Goal: Answer question/provide support: Share knowledge or assist other users

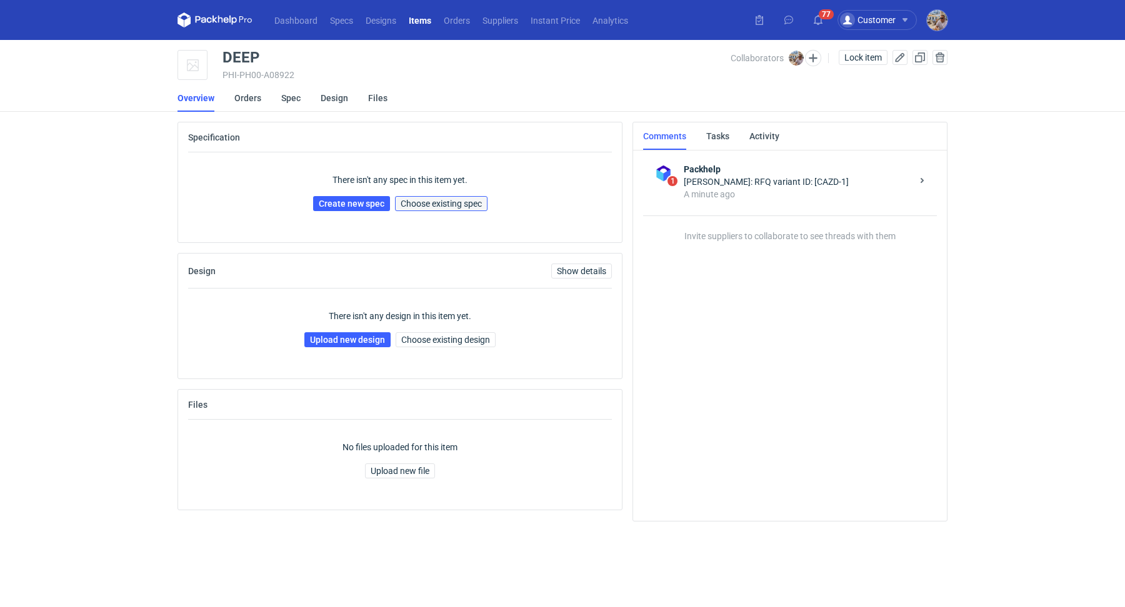
click at [409, 199] on span "Choose existing spec" at bounding box center [440, 203] width 81 height 9
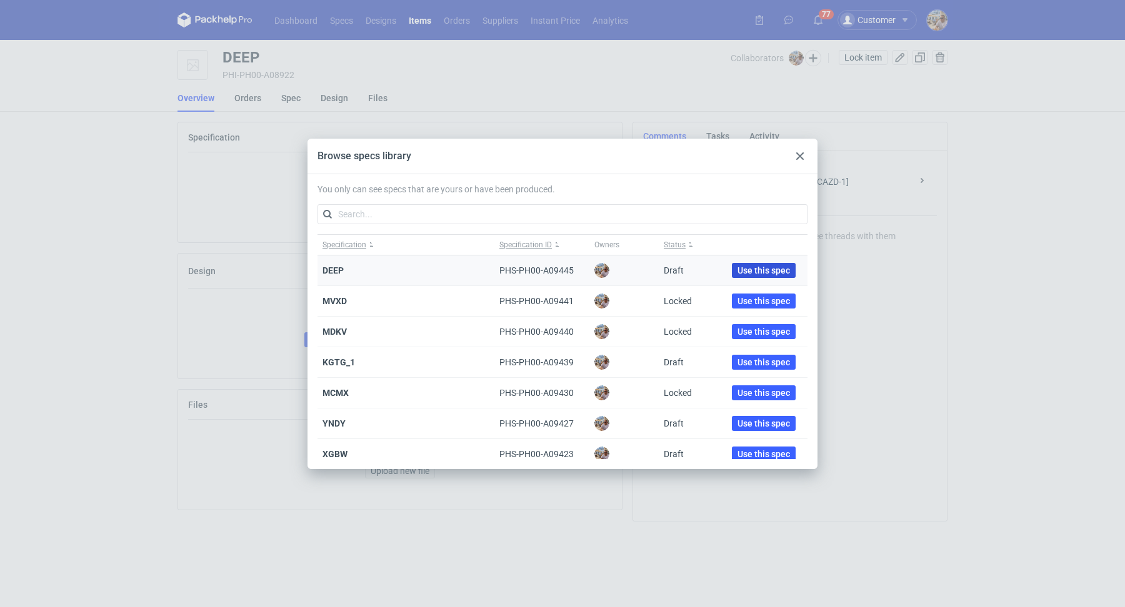
click at [737, 266] on span "Use this spec" at bounding box center [763, 270] width 52 height 9
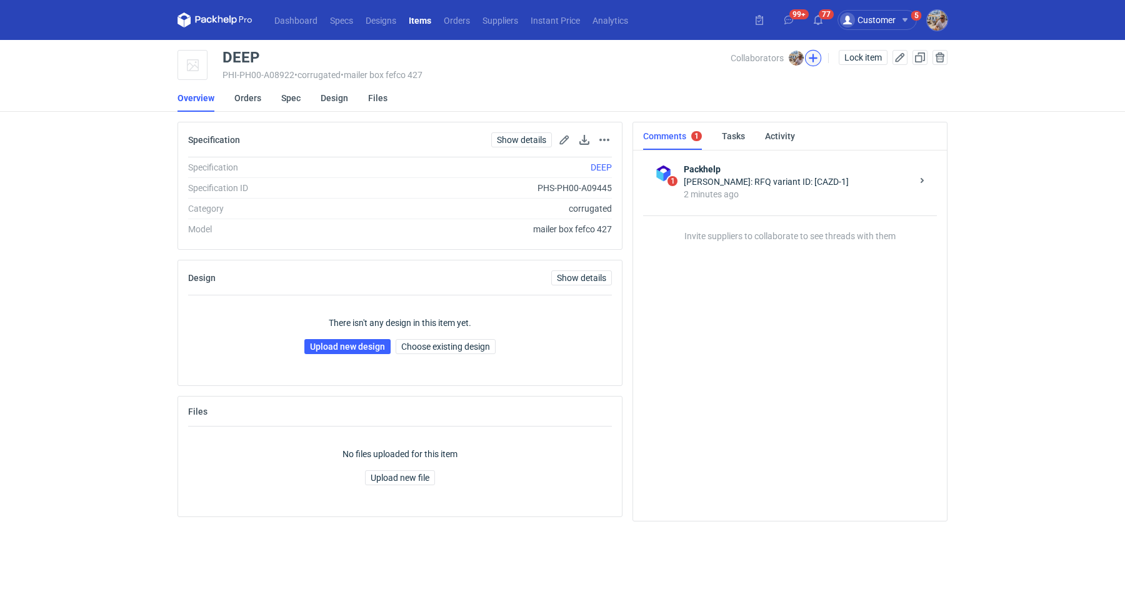
click at [810, 59] on button "button" at bounding box center [813, 58] width 16 height 16
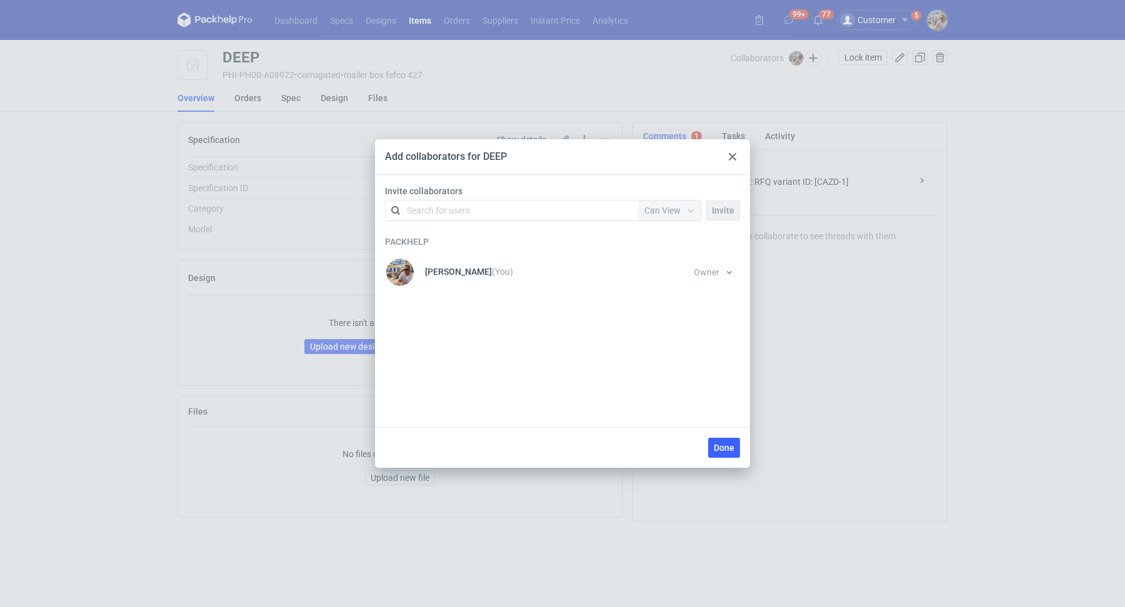
click at [457, 212] on div "Search for users" at bounding box center [438, 210] width 63 height 12
type input "TFP"
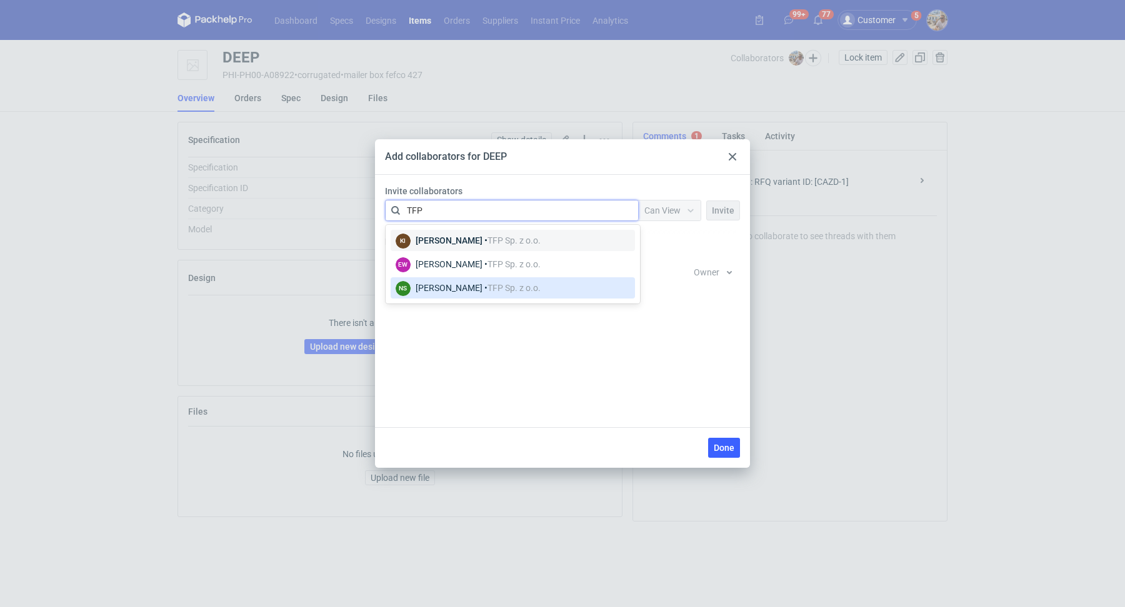
click at [494, 286] on span "TFP Sp. z o.o." at bounding box center [513, 288] width 53 height 10
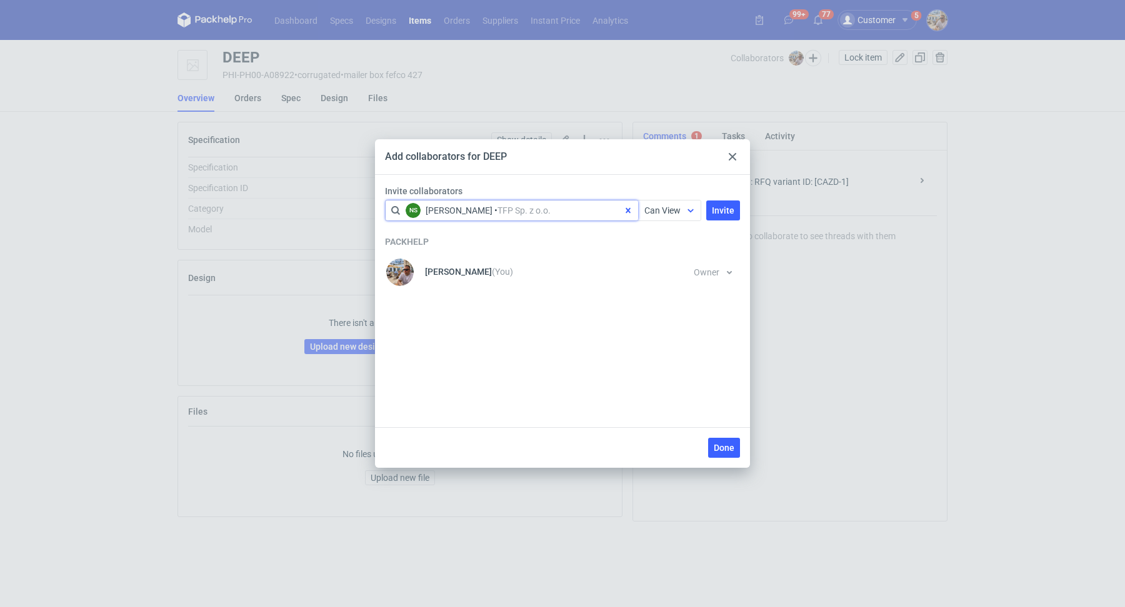
click at [668, 217] on div "Can View" at bounding box center [669, 211] width 62 height 20
click at [663, 259] on span "Can Edit" at bounding box center [666, 258] width 32 height 12
click at [723, 213] on span "Invite" at bounding box center [723, 210] width 22 height 9
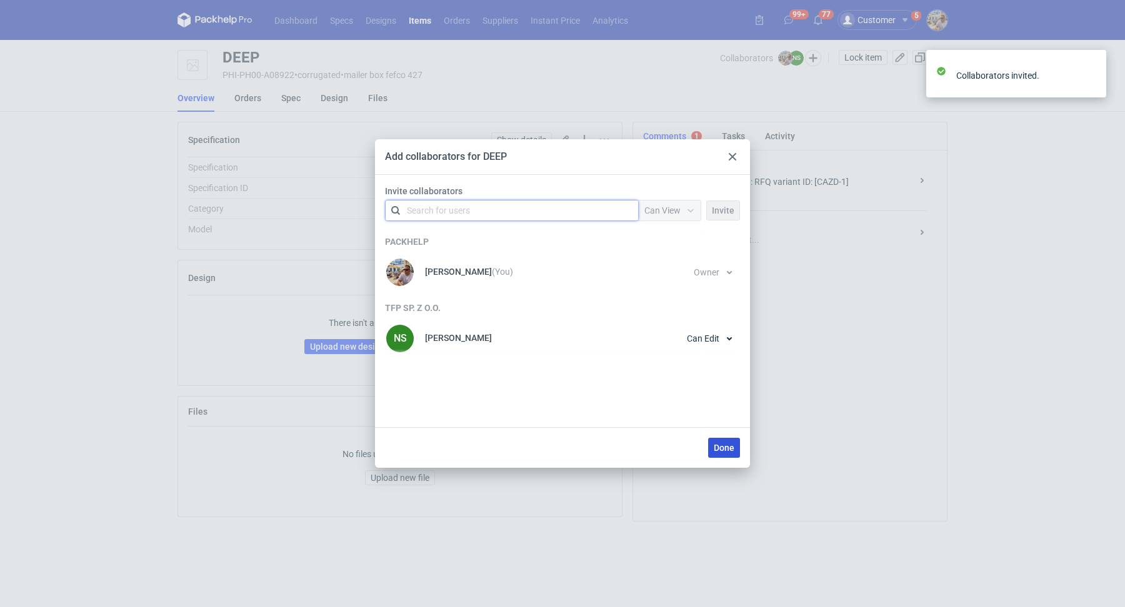
click at [737, 451] on button "Done" at bounding box center [724, 448] width 32 height 20
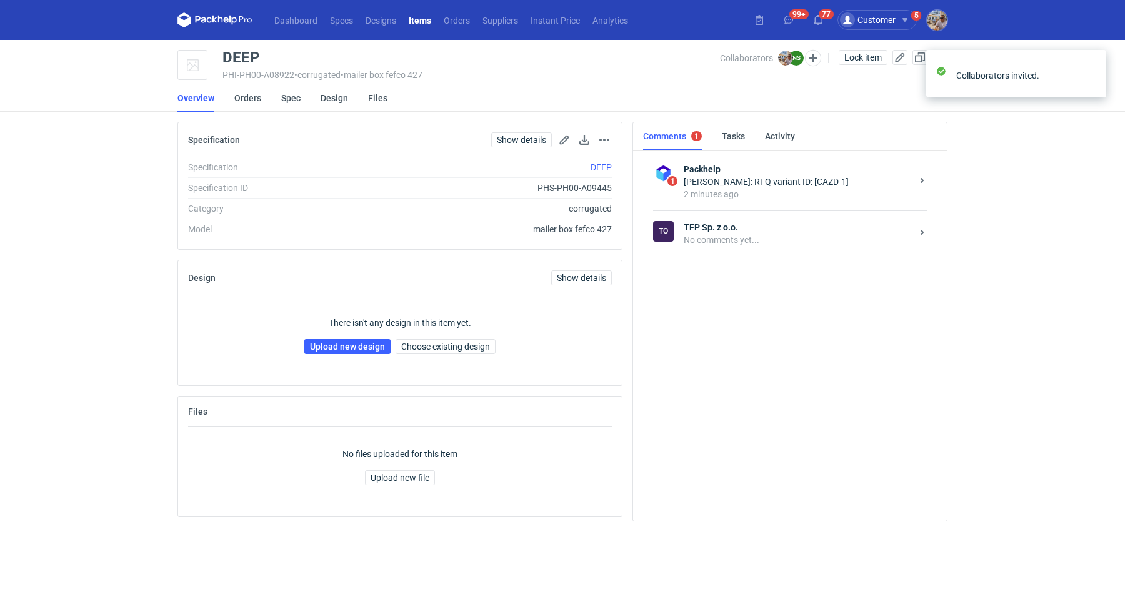
click at [727, 241] on div "No comments yet..." at bounding box center [797, 240] width 228 height 12
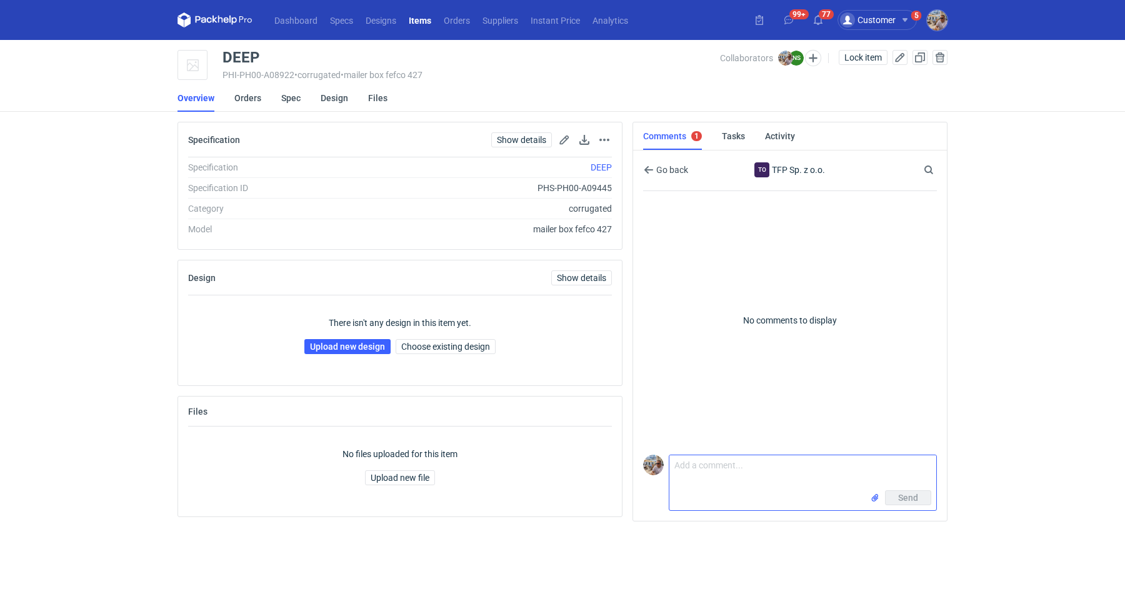
click at [735, 475] on textarea "Comment message" at bounding box center [802, 472] width 267 height 35
paste textarea "CAZD - 1"
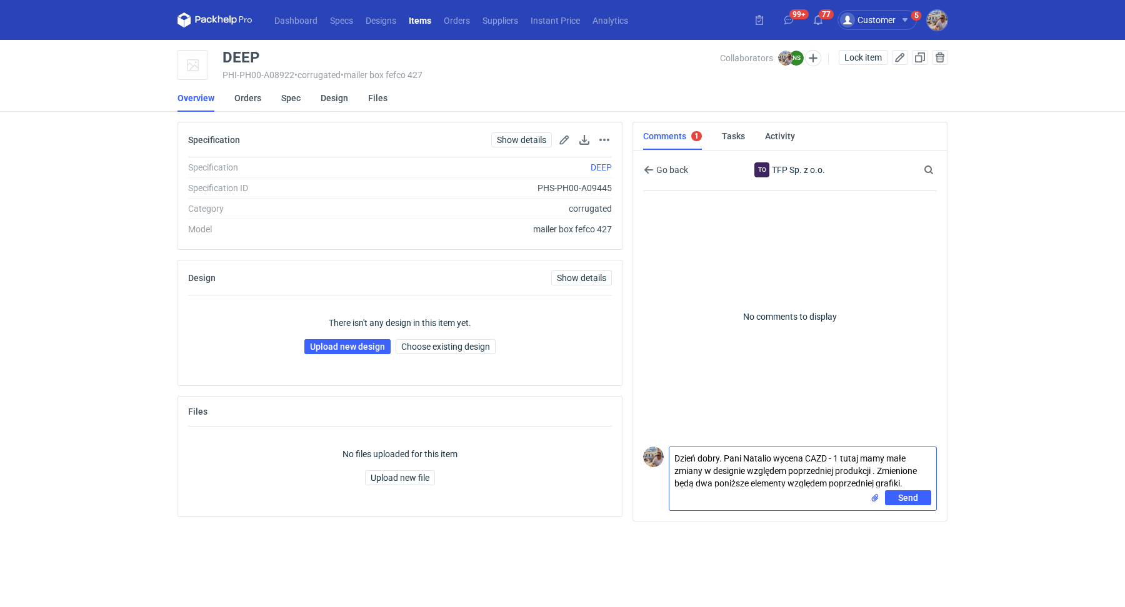
paste textarea "R017871085_LVKS"
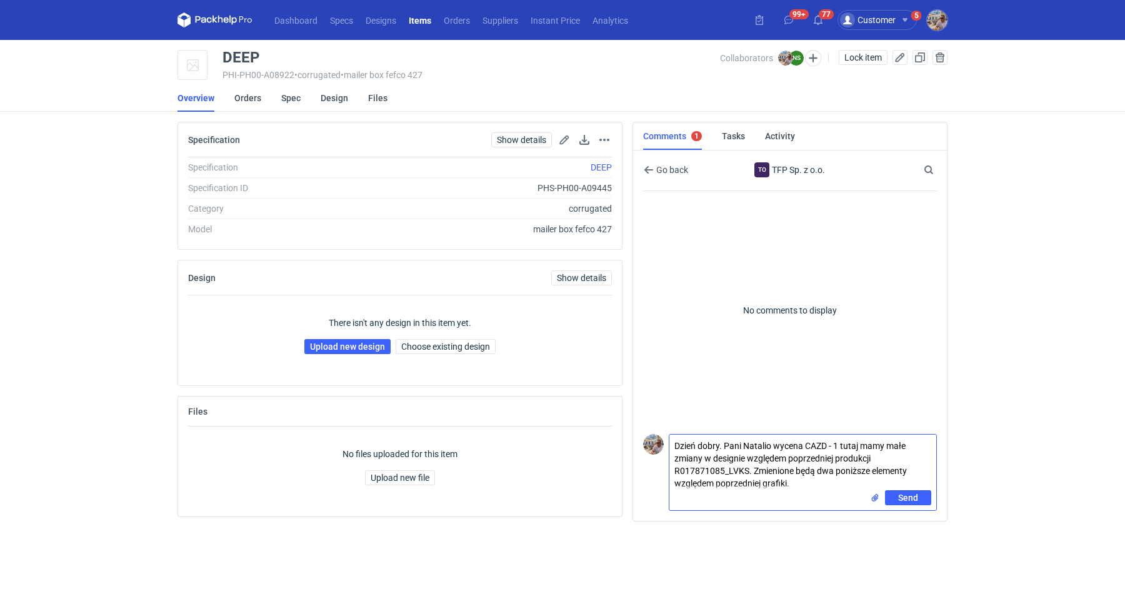
drag, startPoint x: 800, startPoint y: 484, endPoint x: 664, endPoint y: 489, distance: 136.3
click at [664, 489] on div "Comment message Dzień dobry. Pani Natalio wycena CAZD - 1 tutaj mamy małe zmian…" at bounding box center [790, 470] width 294 height 82
click at [878, 497] on input "file" at bounding box center [875, 498] width 10 height 13
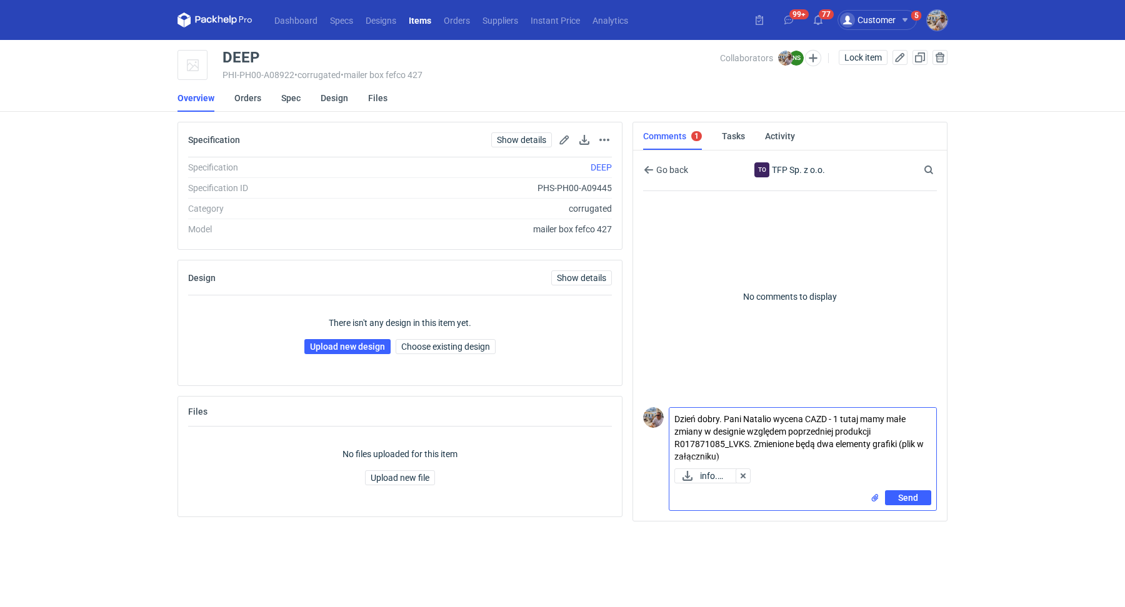
click at [727, 459] on textarea "Dzień dobry. Pani Natalio wycena CAZD - 1 tutaj mamy małe zmiany w designie wzg…" at bounding box center [802, 436] width 267 height 56
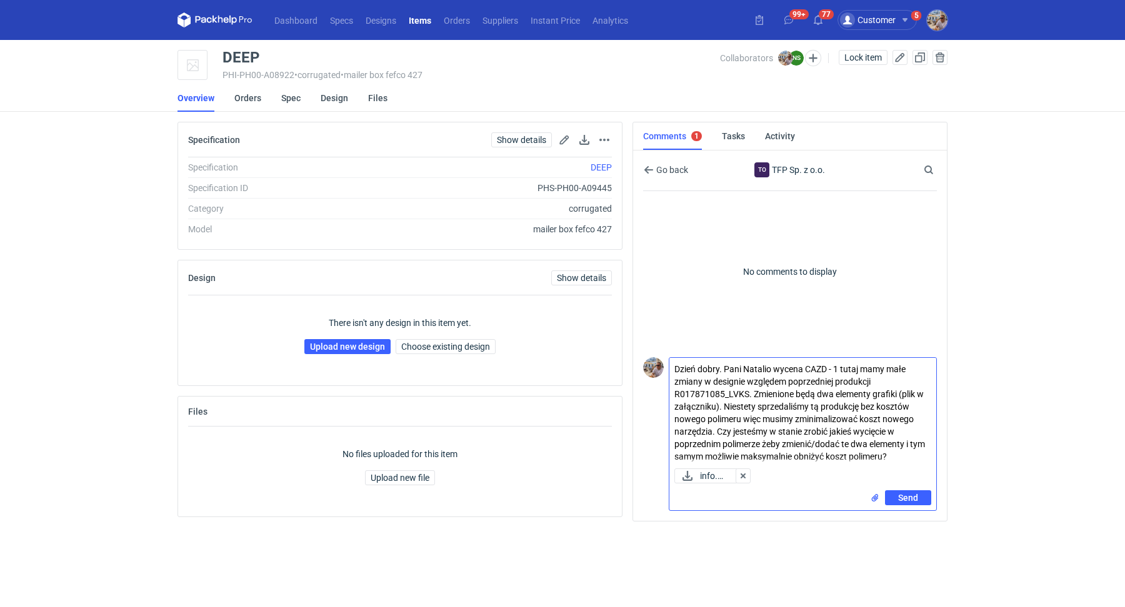
type textarea "Dzień dobry. Pani Natalio wycena CAZD - 1 tutaj mamy małe zmiany w designie wzg…"
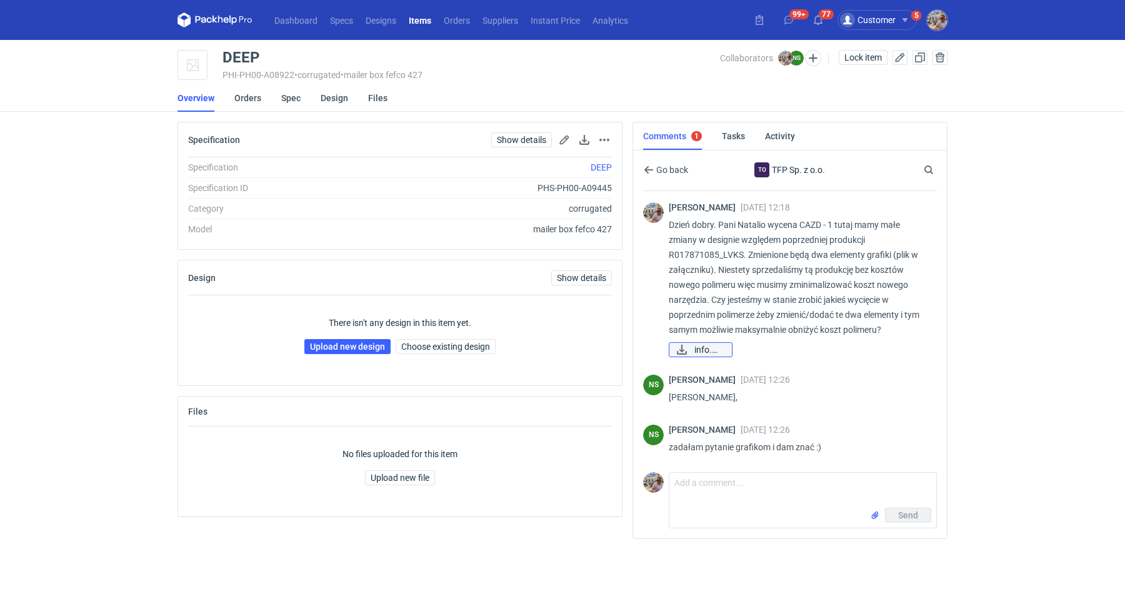
click at [709, 345] on span "info.png" at bounding box center [707, 350] width 27 height 14
click at [718, 490] on textarea "Comment message" at bounding box center [802, 490] width 267 height 35
type textarea "D"
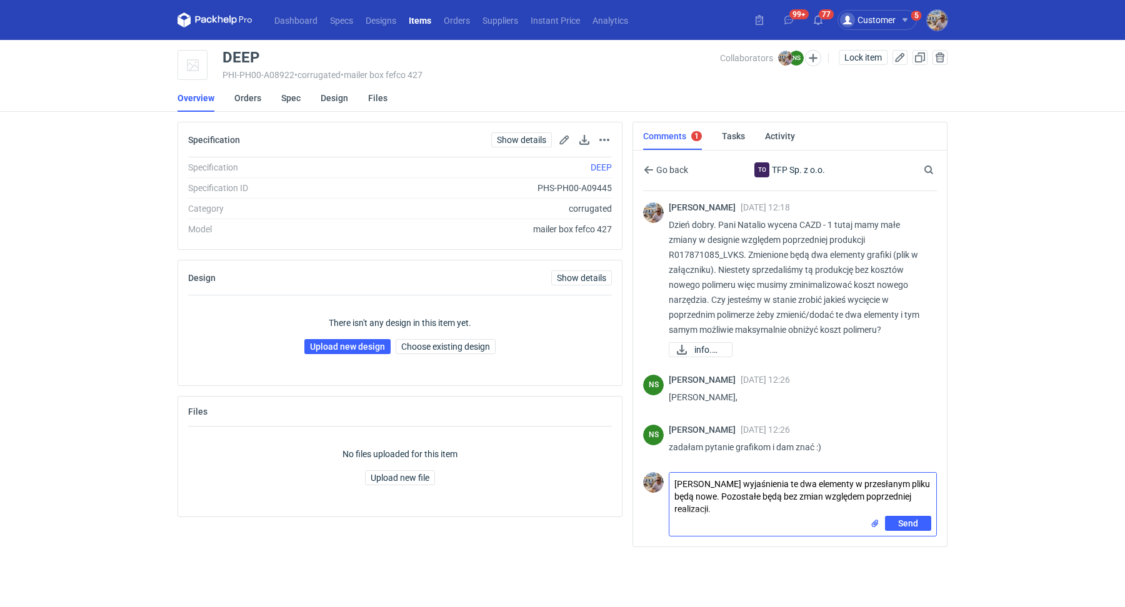
type textarea "Gwoli wyjaśnienia te dwa elementy w przesłanym pliku będą nowe. Pozostałe będą …"
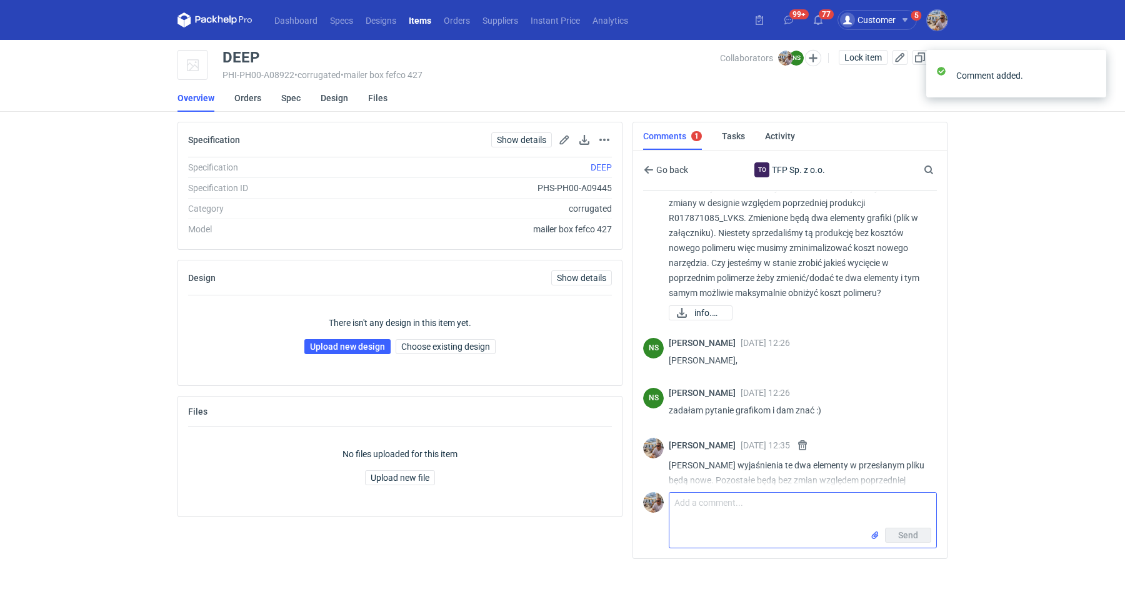
scroll to position [64, 0]
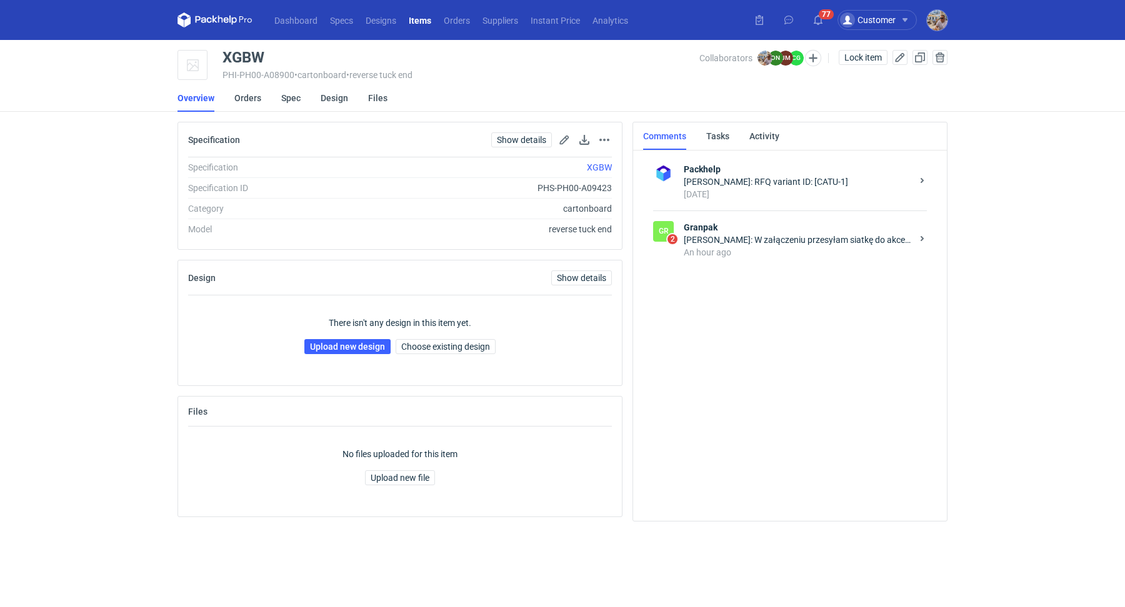
click at [740, 230] on strong "Granpak" at bounding box center [797, 227] width 228 height 12
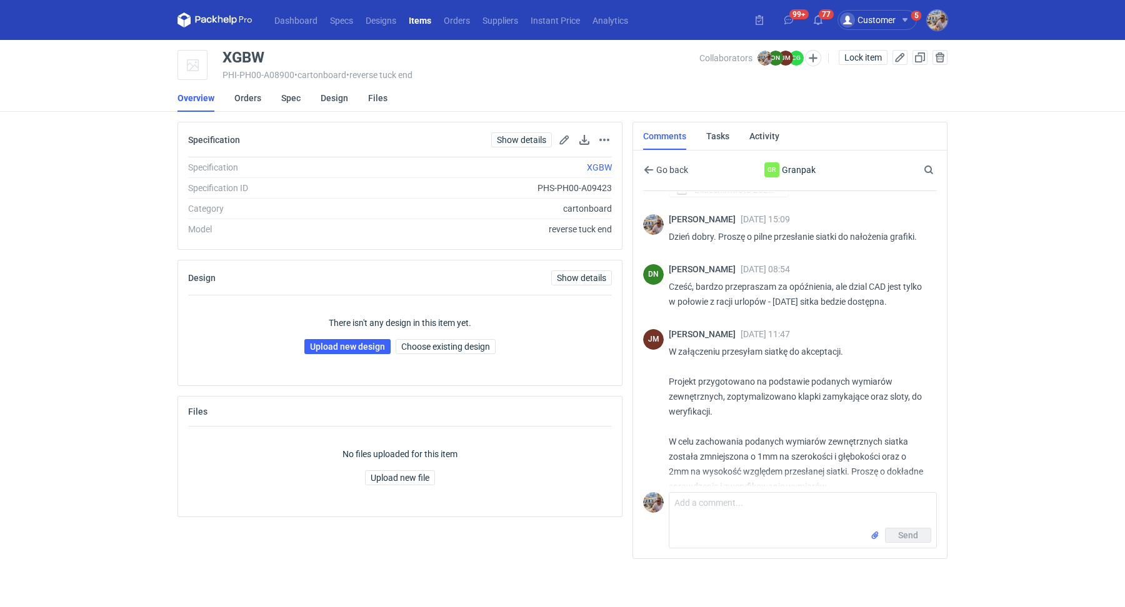
scroll to position [124, 0]
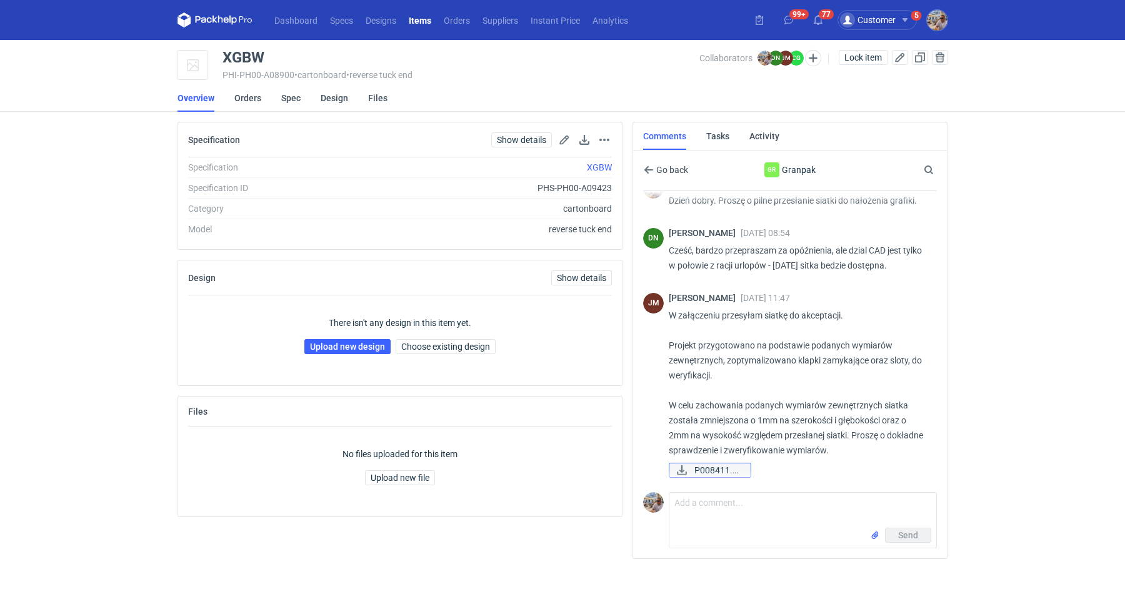
click at [712, 464] on span "P008411.pdf" at bounding box center [717, 471] width 46 height 14
click at [670, 326] on p "W załączeniu przesyłam siatkę do akceptacji. Projekt przygotowano na podstawie …" at bounding box center [797, 383] width 258 height 150
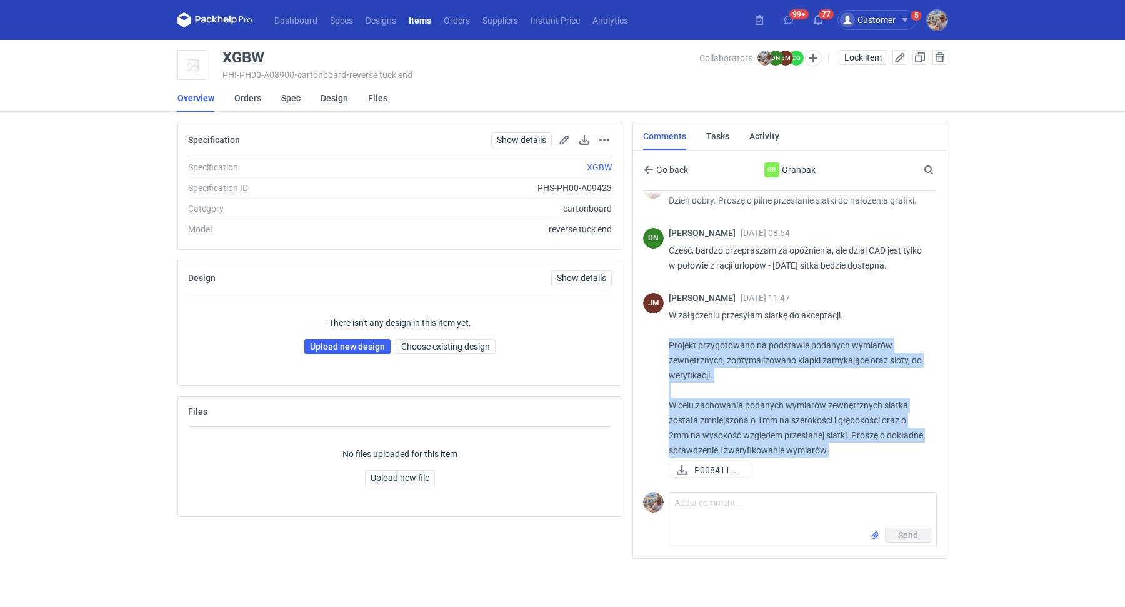
drag, startPoint x: 665, startPoint y: 336, endPoint x: 891, endPoint y: 446, distance: 250.9
click at [891, 446] on div "JM JOANNA MOCZAŁA 13 Aug 2025 11:47 W załączeniu przesyłam siatkę do akceptacji…" at bounding box center [790, 386] width 294 height 202
copy p "Projekt przygotowano na podstawie podanych wymiarów zewnętrznych, zoptymalizowa…"
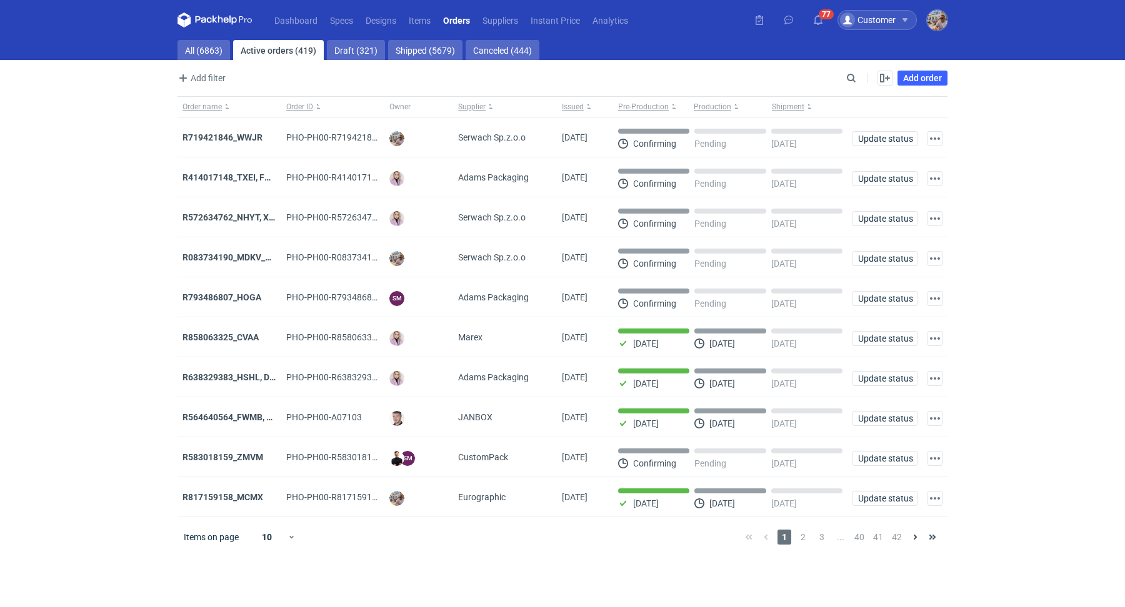
click at [901, 16] on div "Customer" at bounding box center [876, 20] width 79 height 20
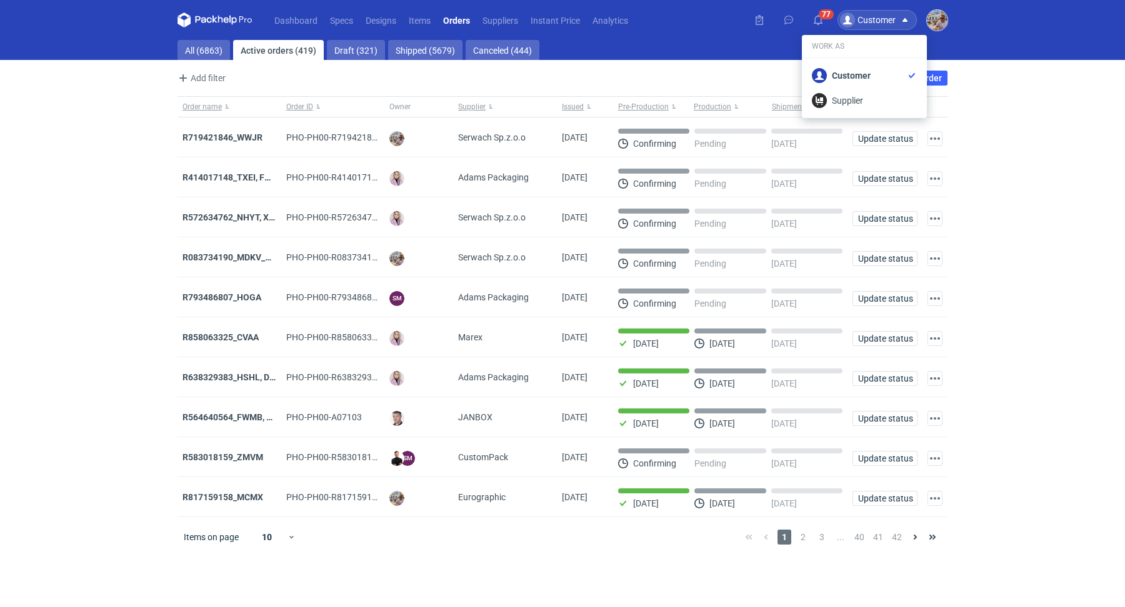
click at [935, 16] on img "button" at bounding box center [936, 20] width 21 height 21
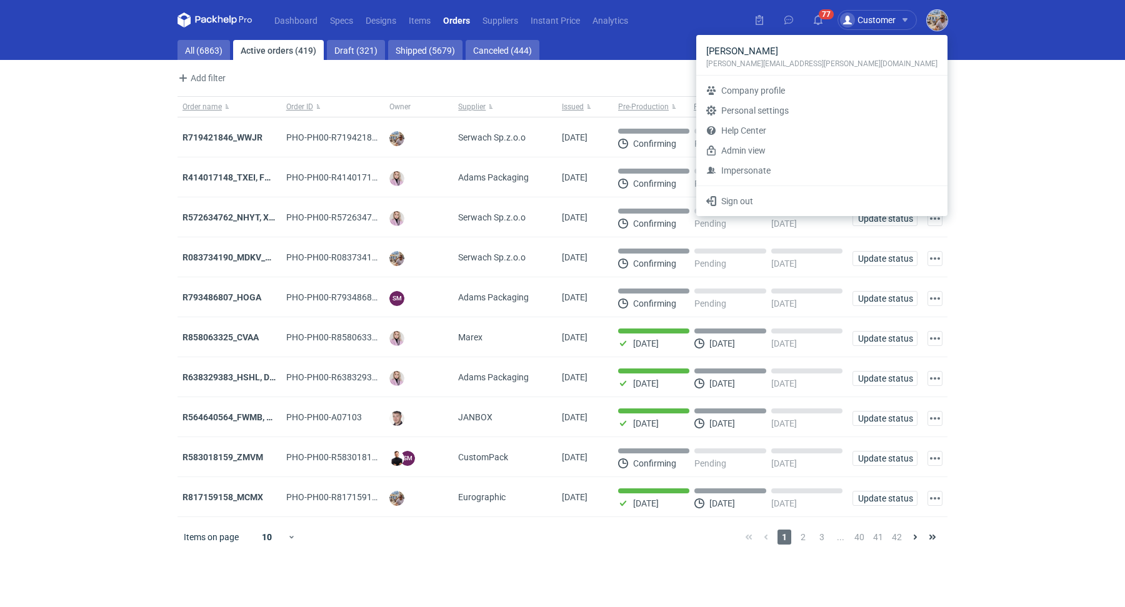
click at [936, 20] on img "button" at bounding box center [936, 20] width 21 height 21
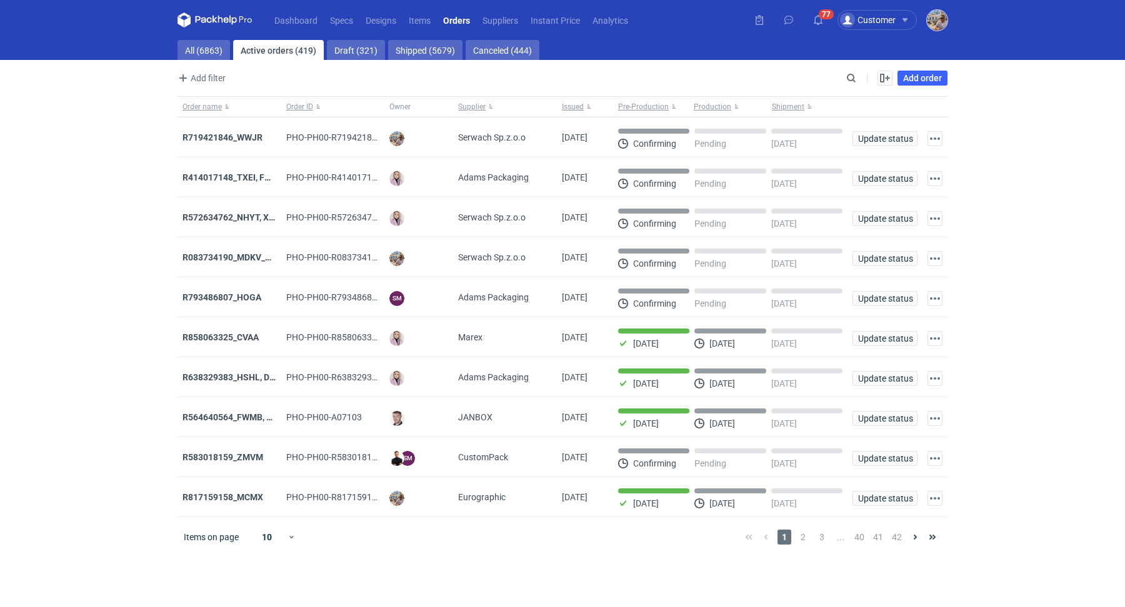
click at [936, 20] on img "button" at bounding box center [936, 20] width 21 height 21
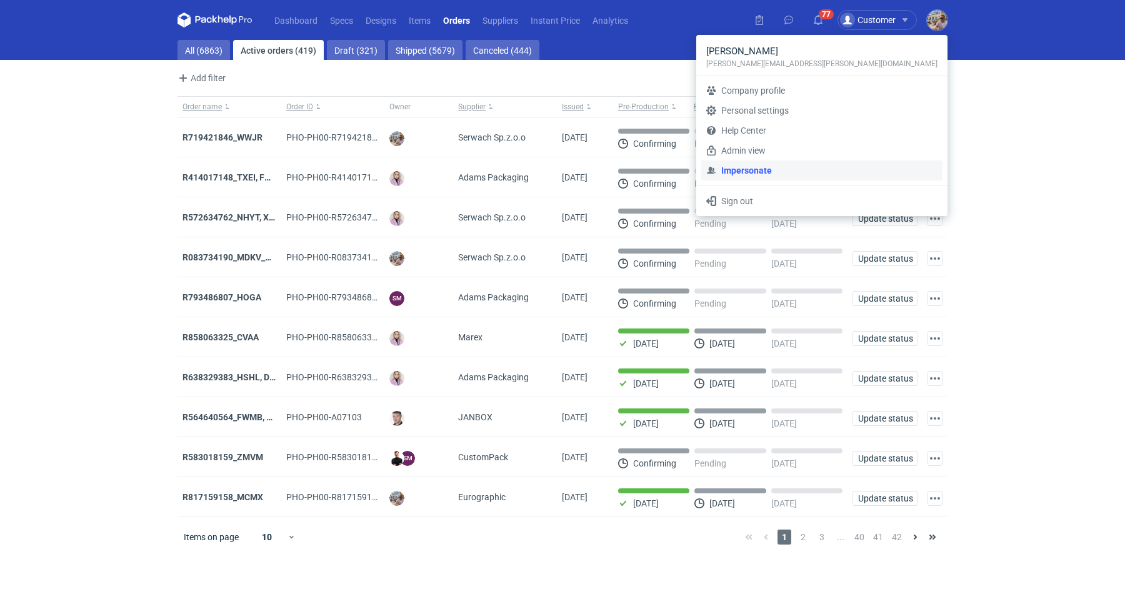
click at [847, 172] on link "Impersonate" at bounding box center [821, 171] width 241 height 20
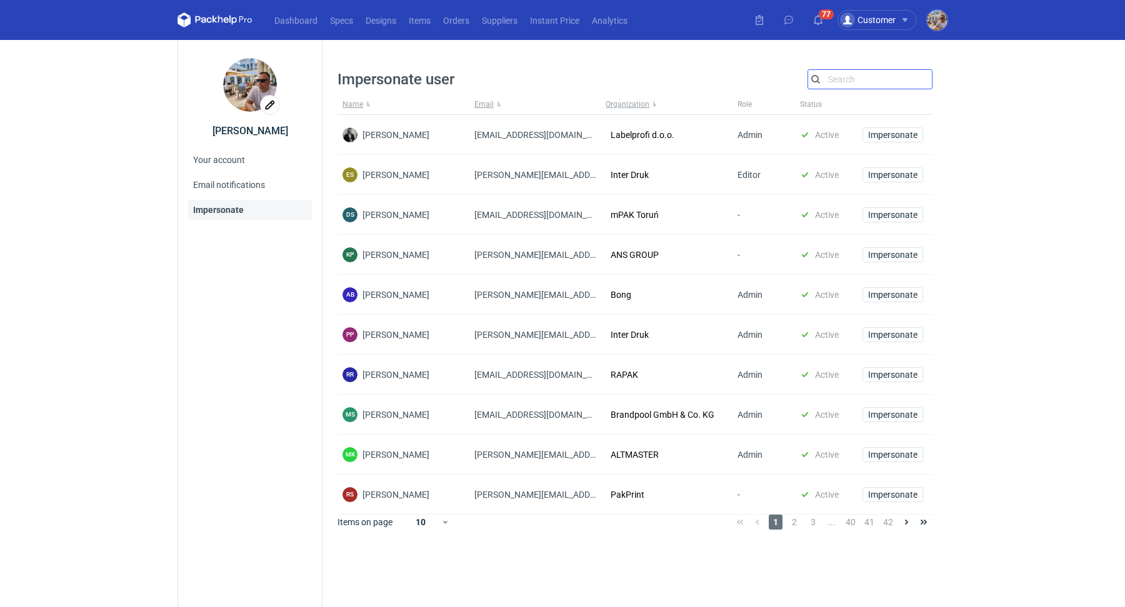
click at [833, 85] on input "Search" at bounding box center [870, 79] width 124 height 15
type input "i"
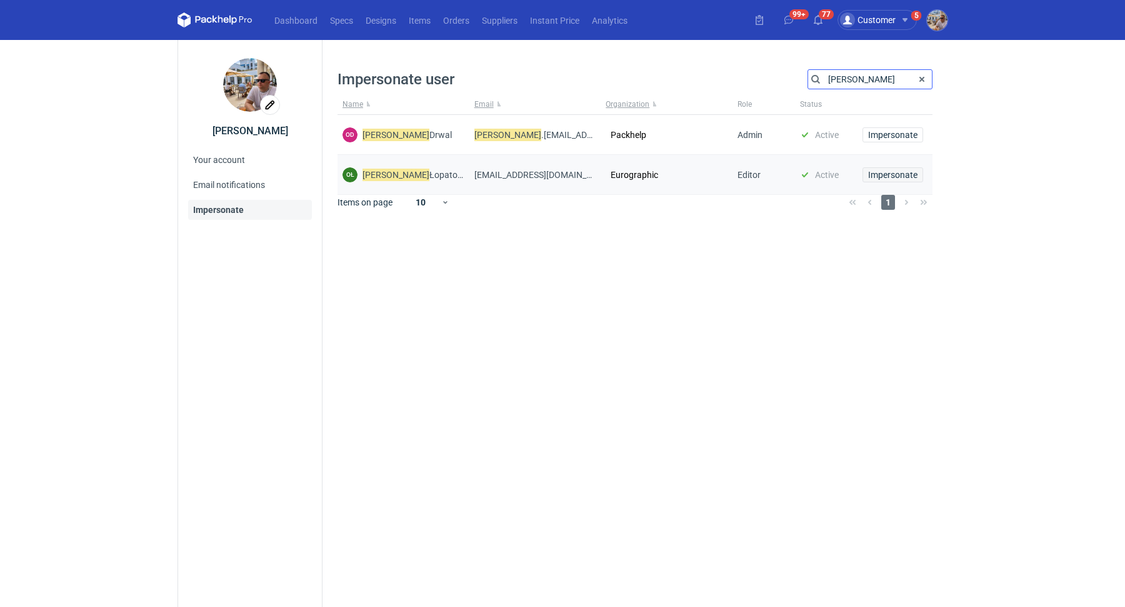
type input "olga"
click at [899, 178] on span "Impersonate" at bounding box center [892, 175] width 49 height 9
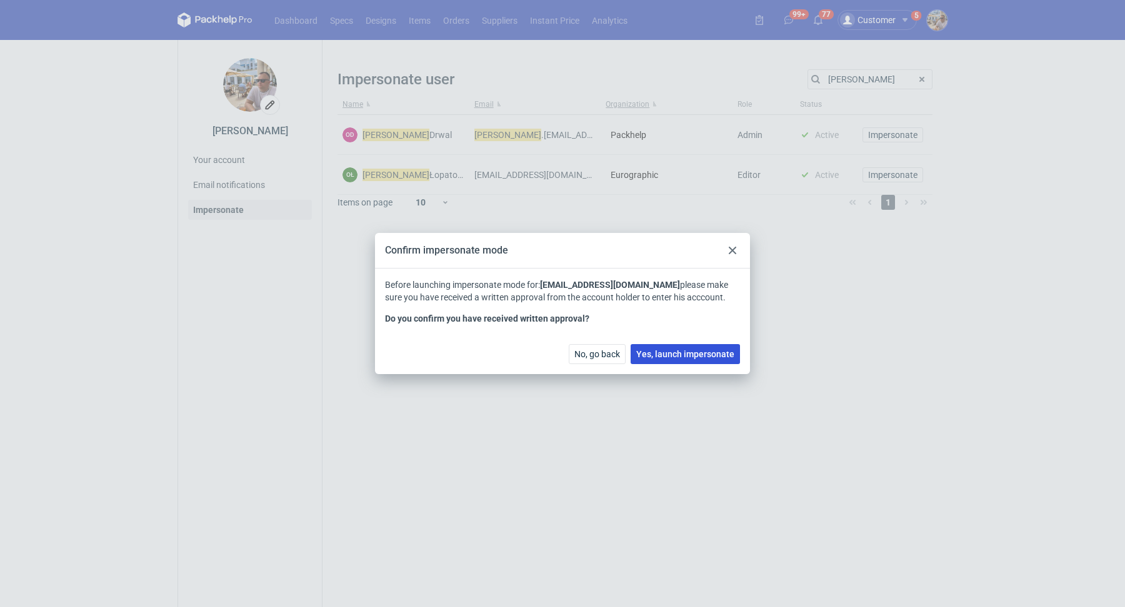
click at [692, 350] on span "Yes, launch impersonate" at bounding box center [685, 354] width 98 height 9
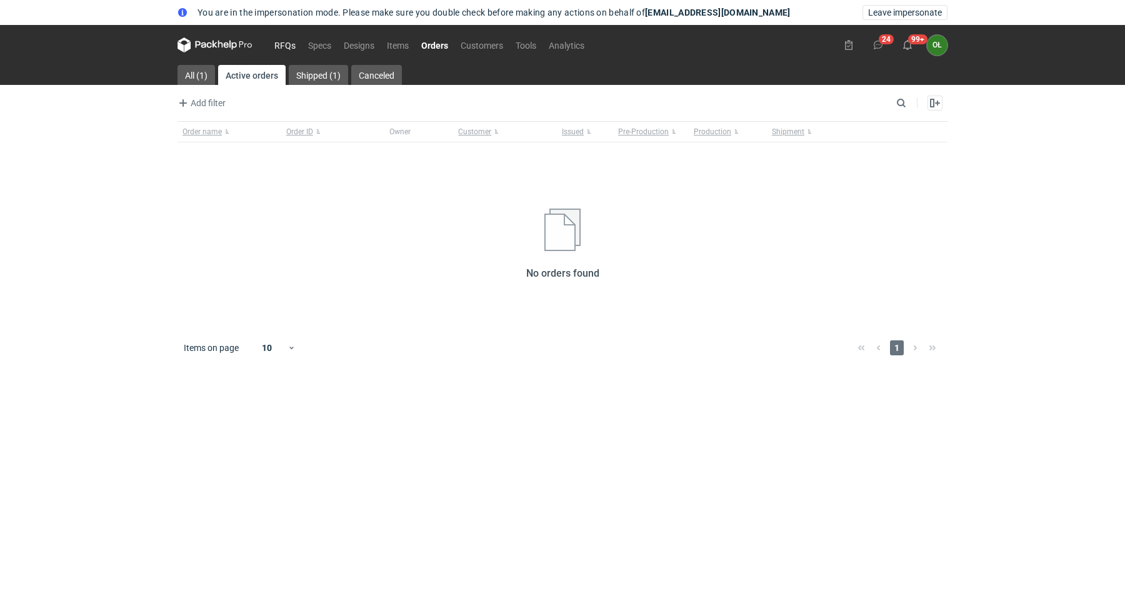
click at [292, 46] on link "RFQs" at bounding box center [285, 44] width 34 height 15
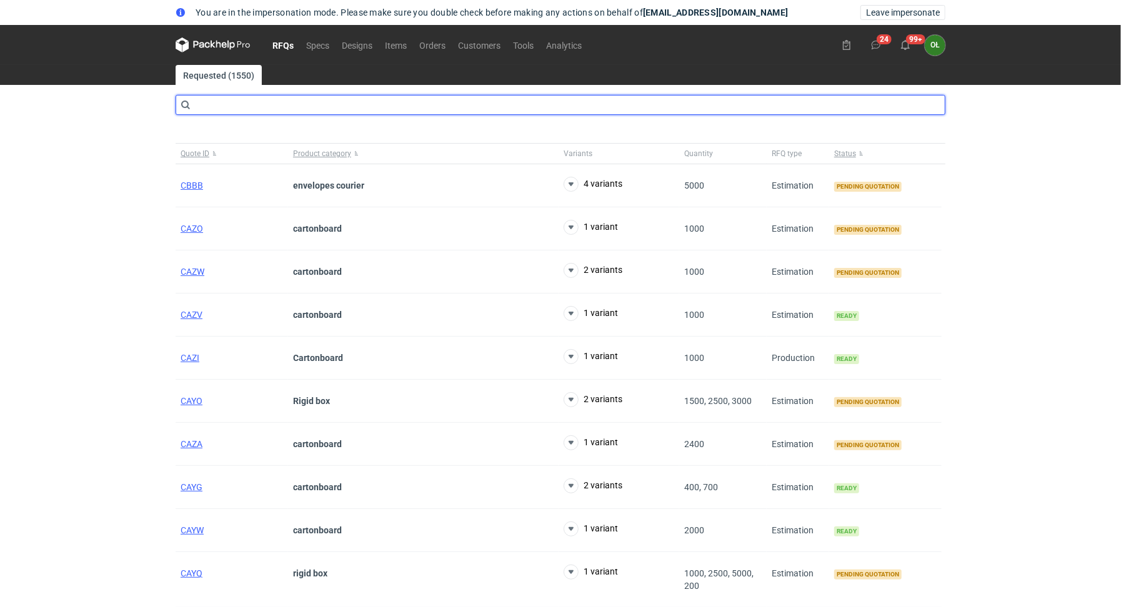
click at [290, 106] on input "text" at bounding box center [561, 105] width 770 height 20
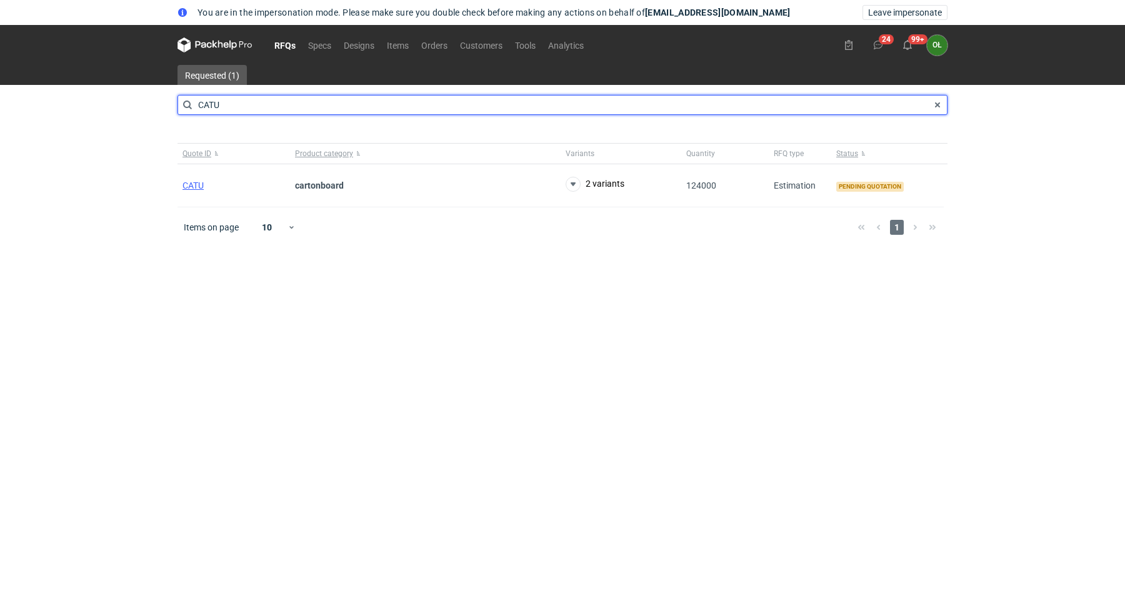
type input "CATU"
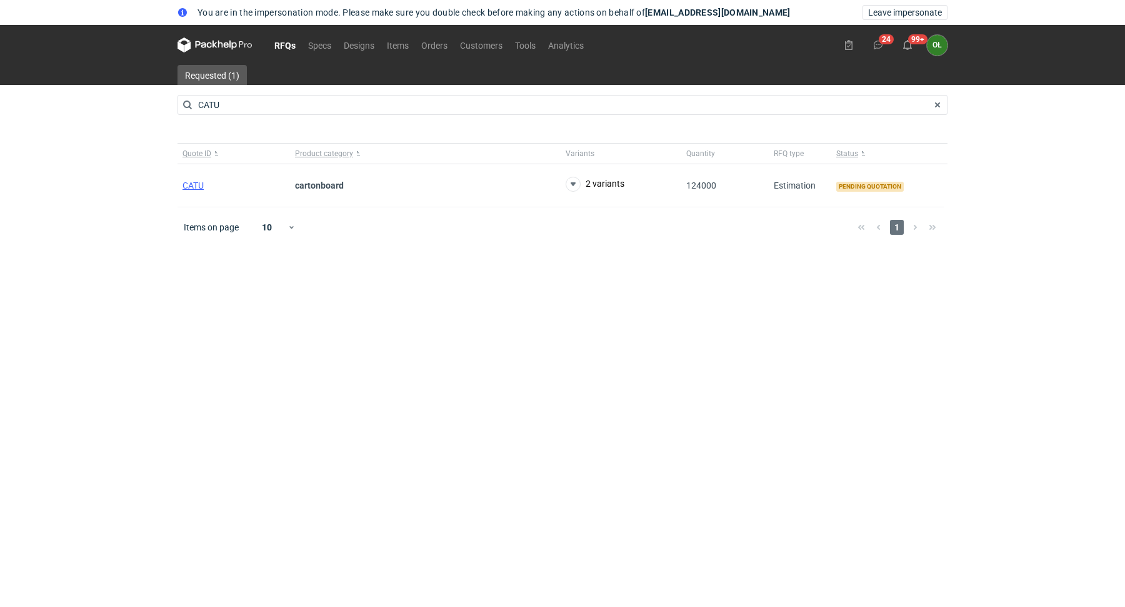
click at [82, 156] on div "You are in the impersonation mode. Please make sure you double check before mak…" at bounding box center [562, 303] width 1125 height 607
click at [204, 185] on span "CATU" at bounding box center [192, 186] width 21 height 10
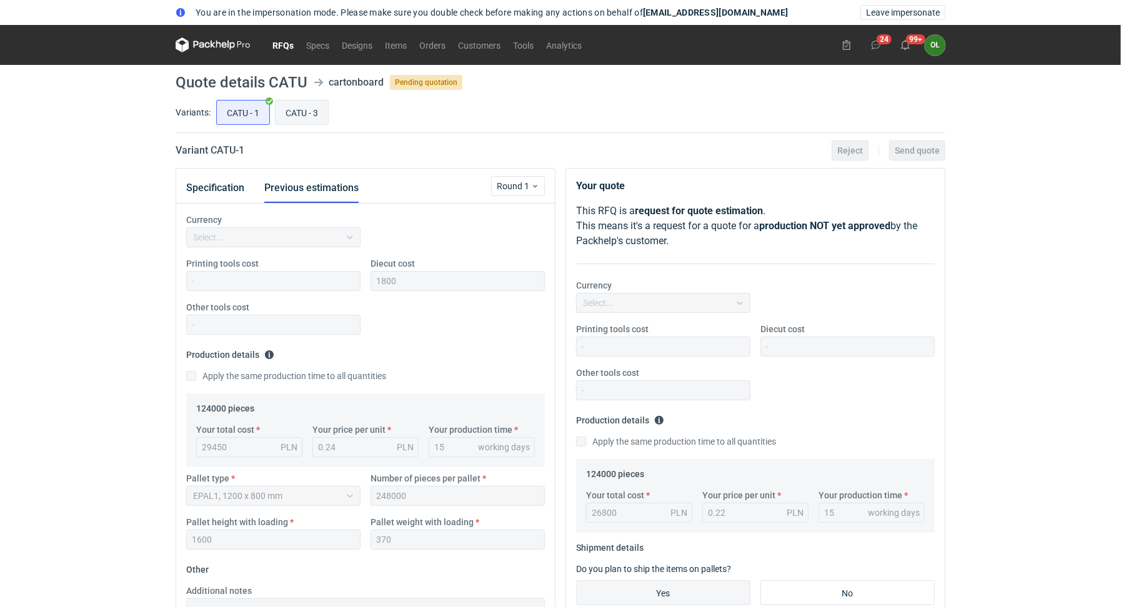
click at [308, 112] on input "CATU - 3" at bounding box center [302, 113] width 52 height 24
radio input "true"
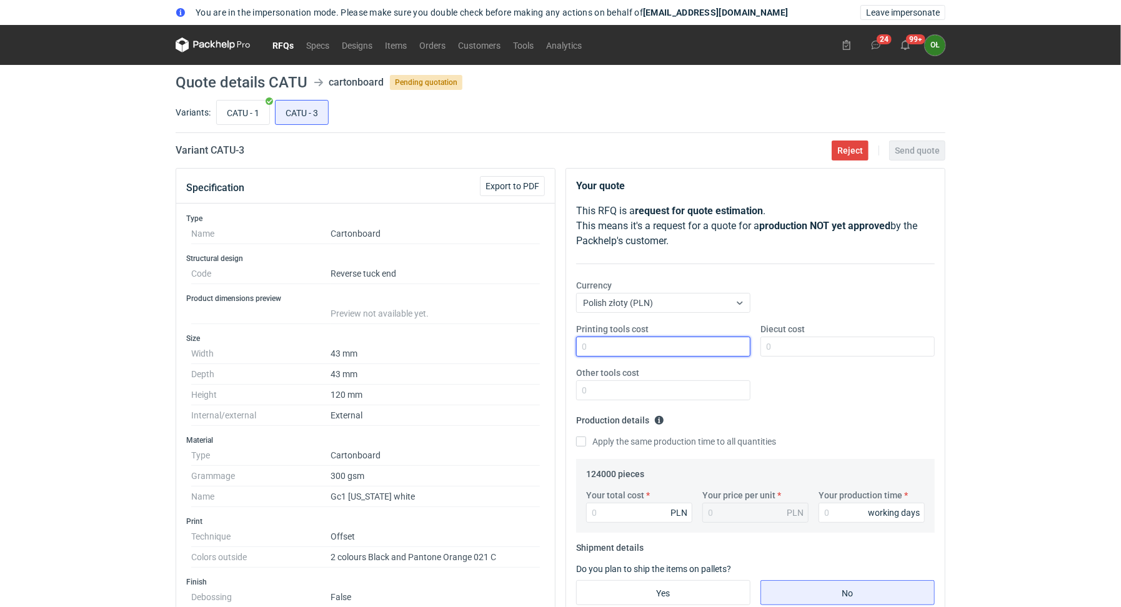
click at [610, 342] on input "Printing tools cost" at bounding box center [663, 347] width 174 height 20
drag, startPoint x: 647, startPoint y: 339, endPoint x: 547, endPoint y: 331, distance: 100.9
drag, startPoint x: 625, startPoint y: 350, endPoint x: 539, endPoint y: 320, distance: 91.3
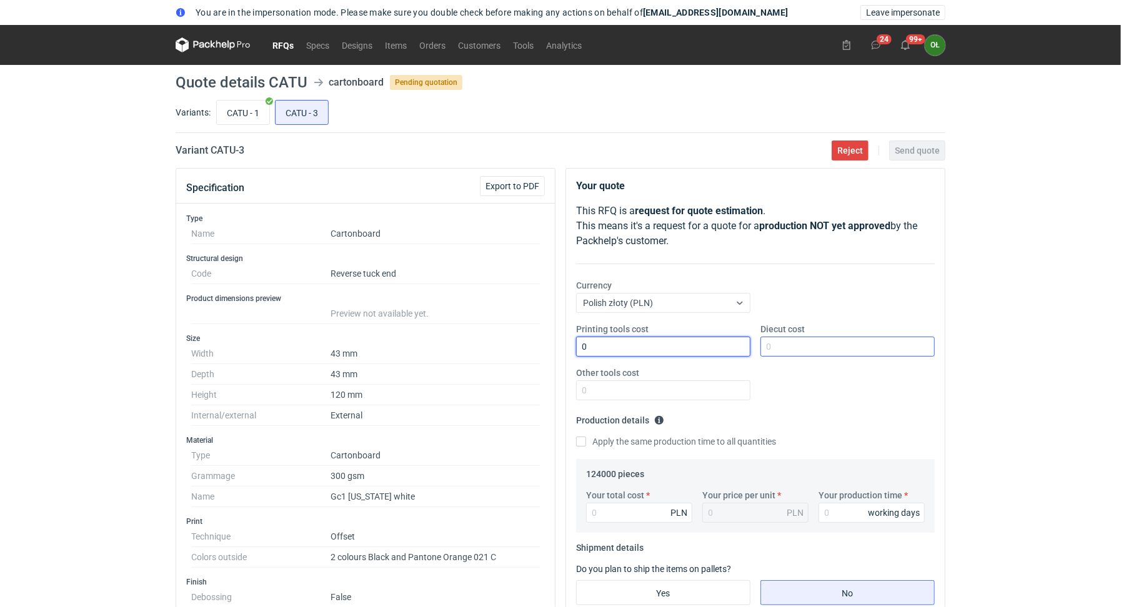
type input "0"
click at [824, 347] on input "Diecut cost" at bounding box center [847, 347] width 174 height 20
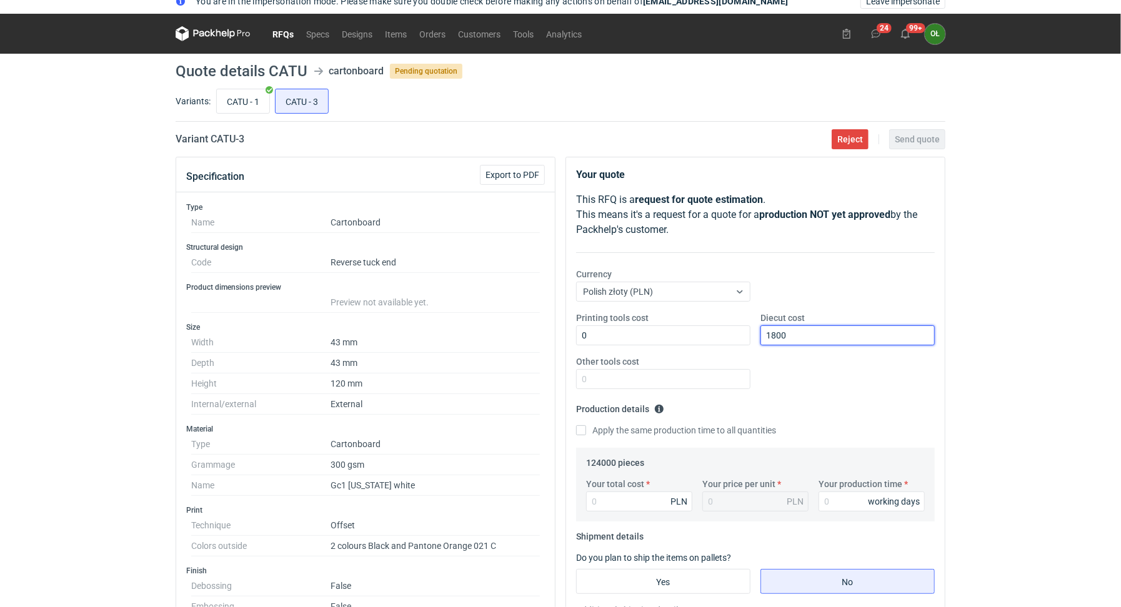
scroll to position [26, 0]
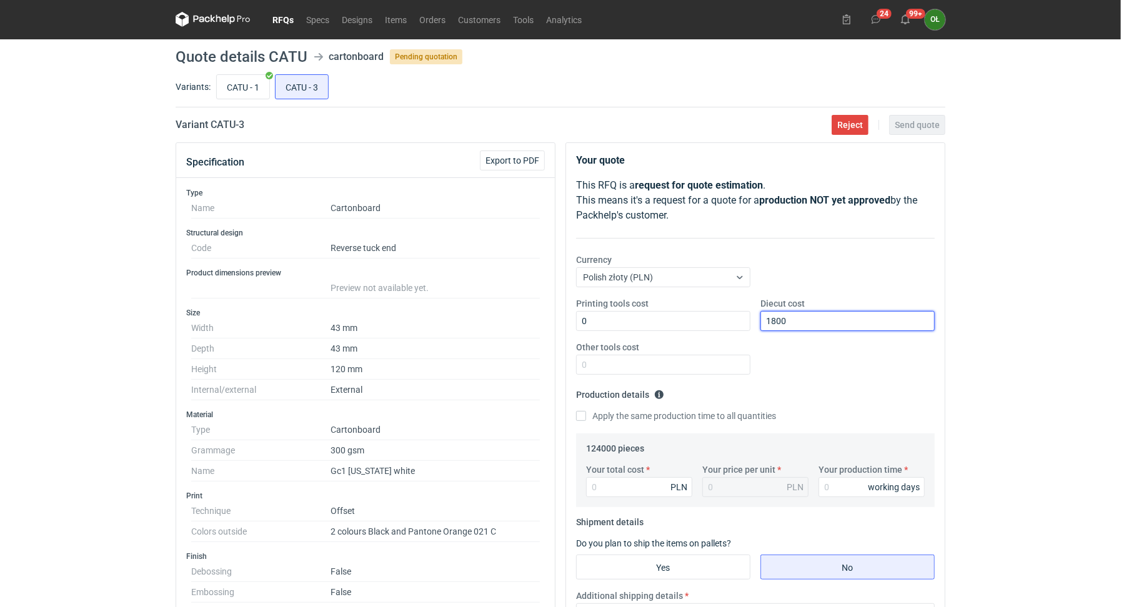
type input "1800"
click at [629, 493] on input "Your total cost" at bounding box center [639, 487] width 106 height 20
paste input "24700"
type input "24700"
type input "0.2"
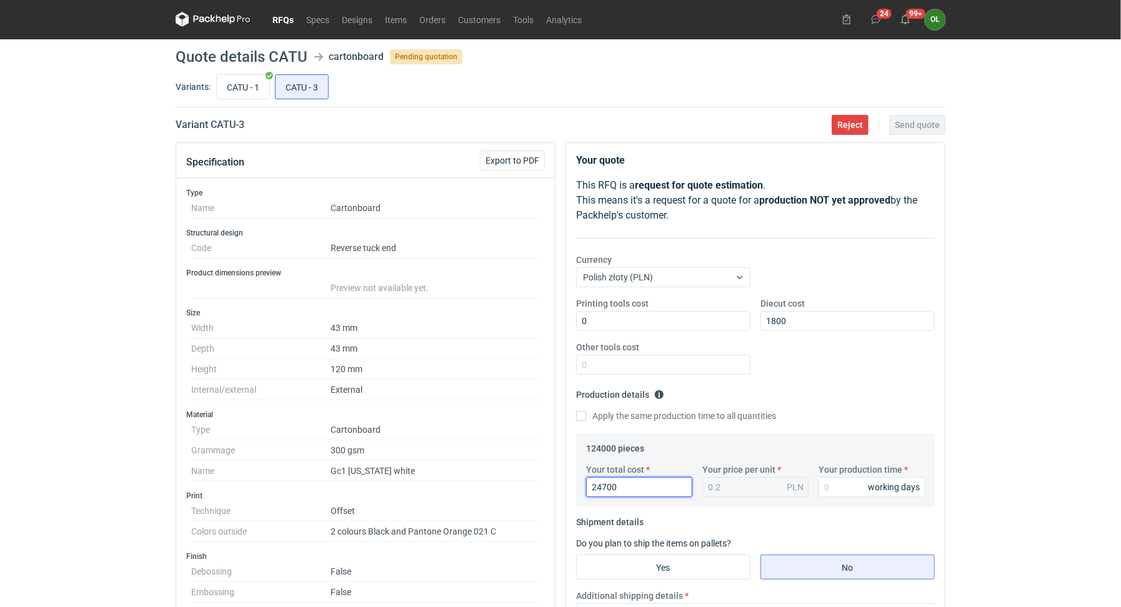
type input "24700"
click at [981, 407] on div "You are in the impersonation mode. Please make sure you double check before mak…" at bounding box center [560, 277] width 1121 height 607
click at [832, 484] on input "Your production time" at bounding box center [871, 487] width 106 height 20
type input "15"
click at [1044, 407] on div "You are in the impersonation mode. Please make sure you double check before mak…" at bounding box center [560, 277] width 1121 height 607
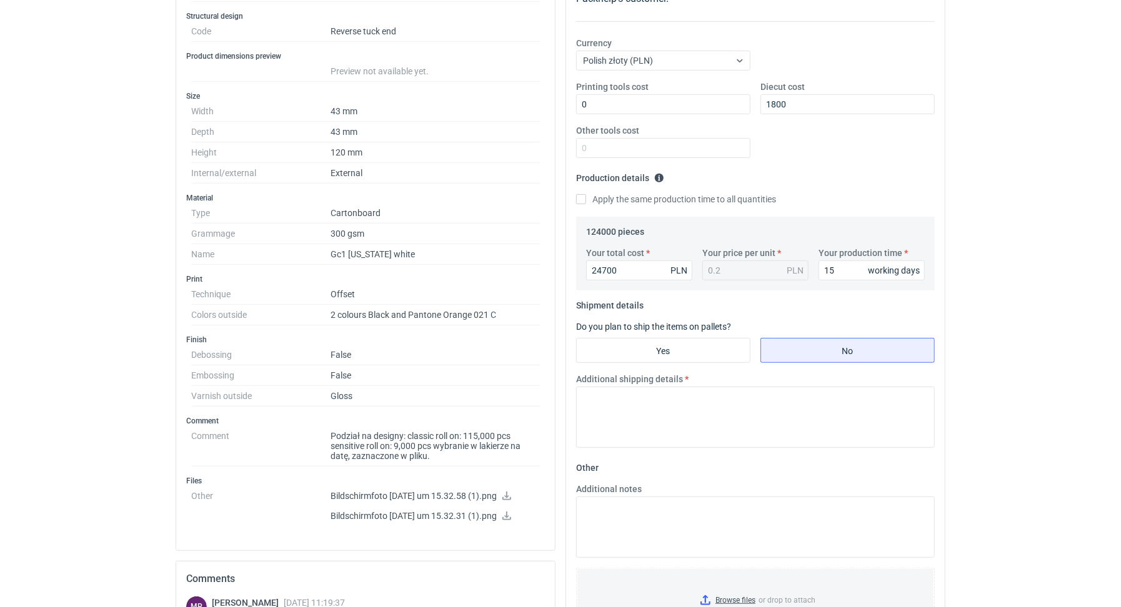
scroll to position [256, 0]
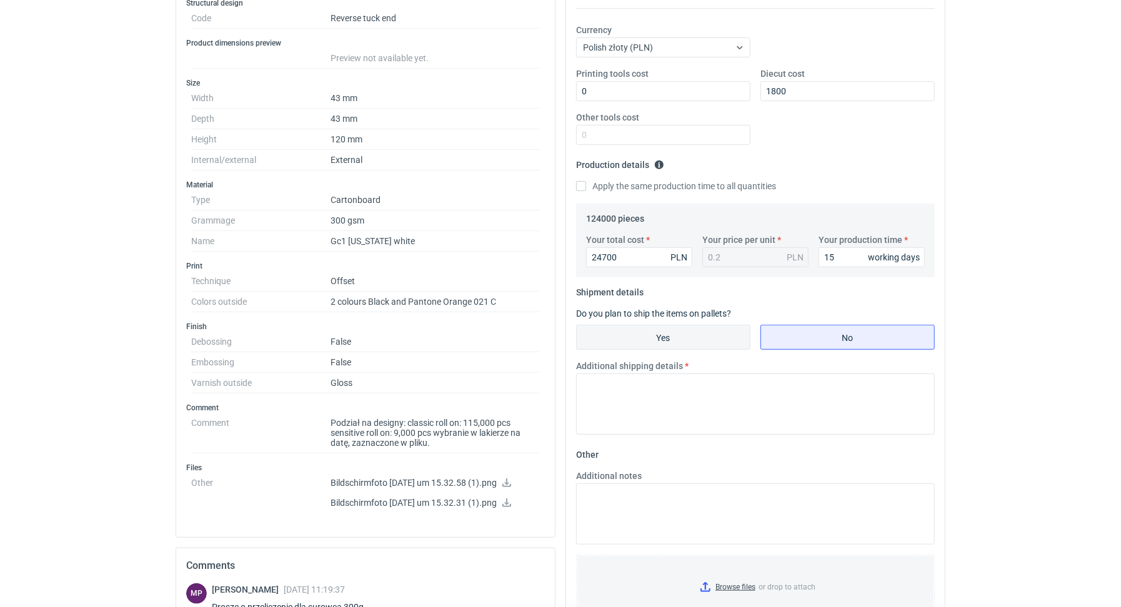
click at [669, 325] on input "Yes" at bounding box center [663, 337] width 173 height 24
radio input "true"
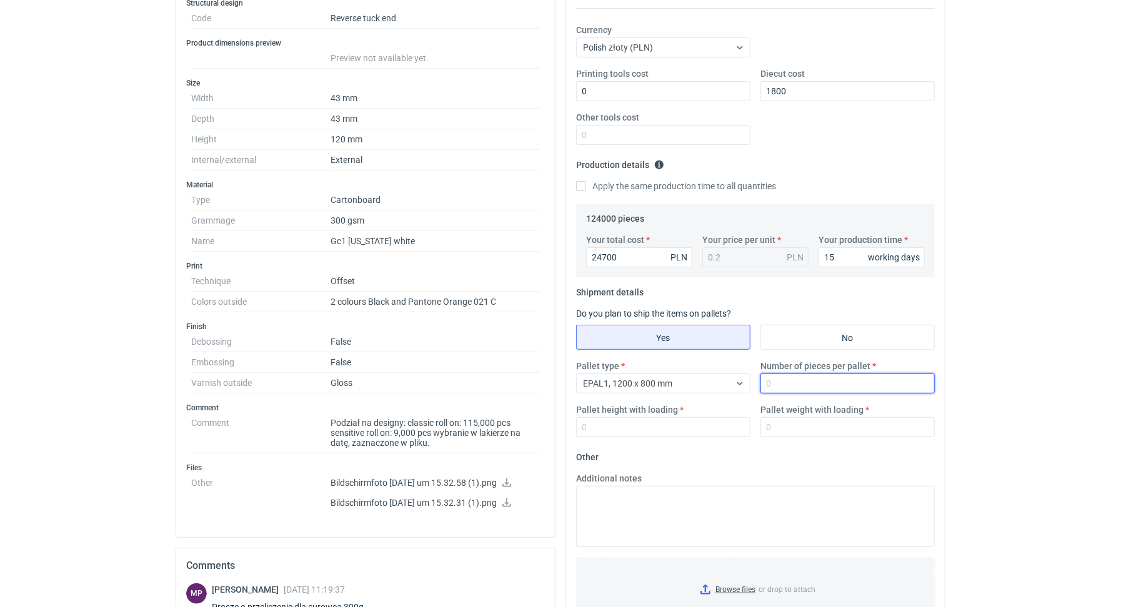
click at [777, 384] on input "Number of pieces per pallet" at bounding box center [847, 384] width 174 height 20
type input "24800"
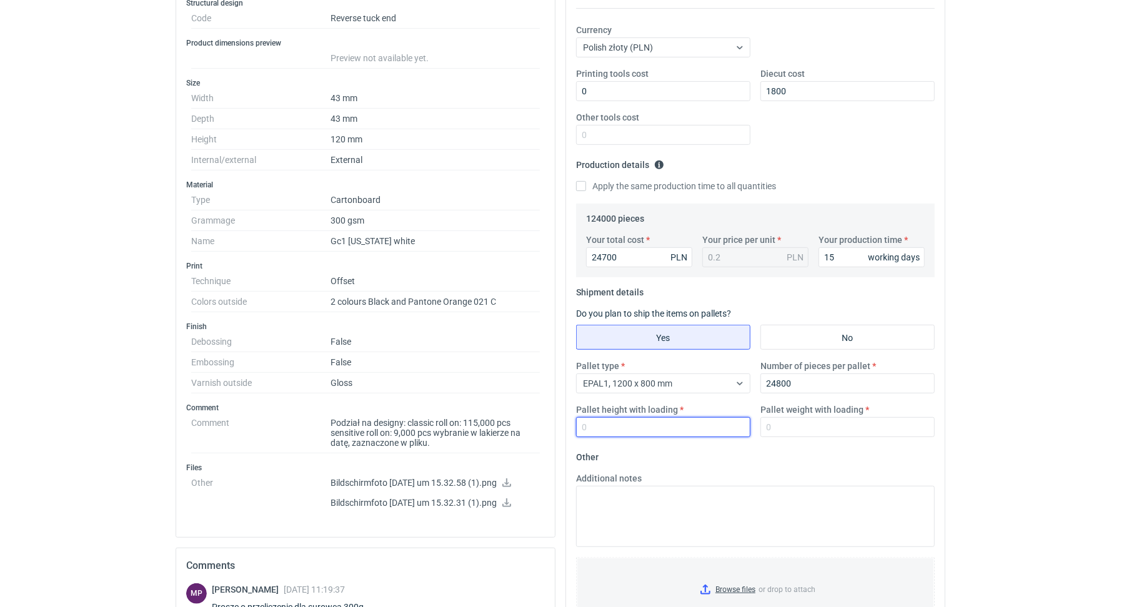
click at [674, 429] on input "Pallet height with loading" at bounding box center [663, 427] width 174 height 20
type input "1600"
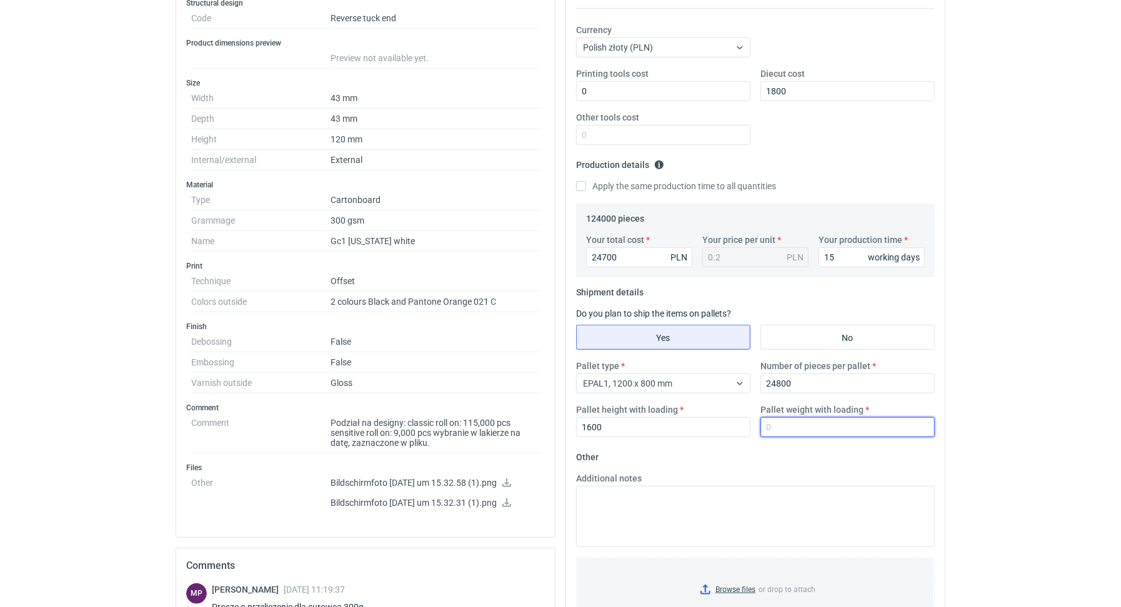
click at [813, 434] on input "Pallet weight with loading" at bounding box center [847, 427] width 174 height 20
type input "370"
click at [965, 352] on html "You are in the impersonation mode. Please make sure you double check before mak…" at bounding box center [560, 47] width 1121 height 607
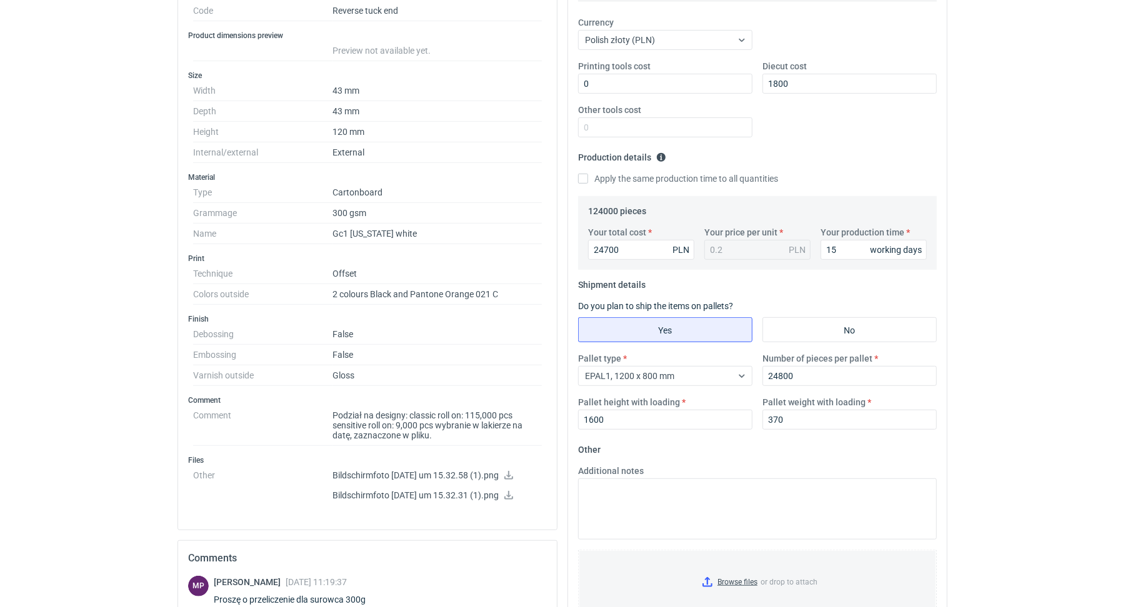
scroll to position [0, 0]
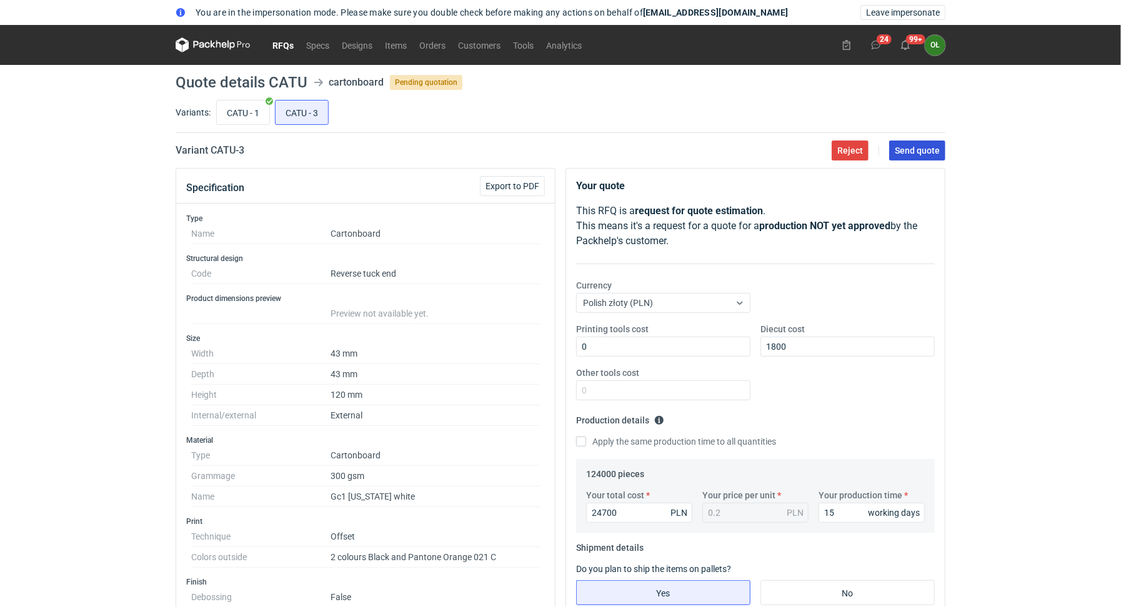
click at [916, 142] on button "Send quote" at bounding box center [917, 151] width 56 height 20
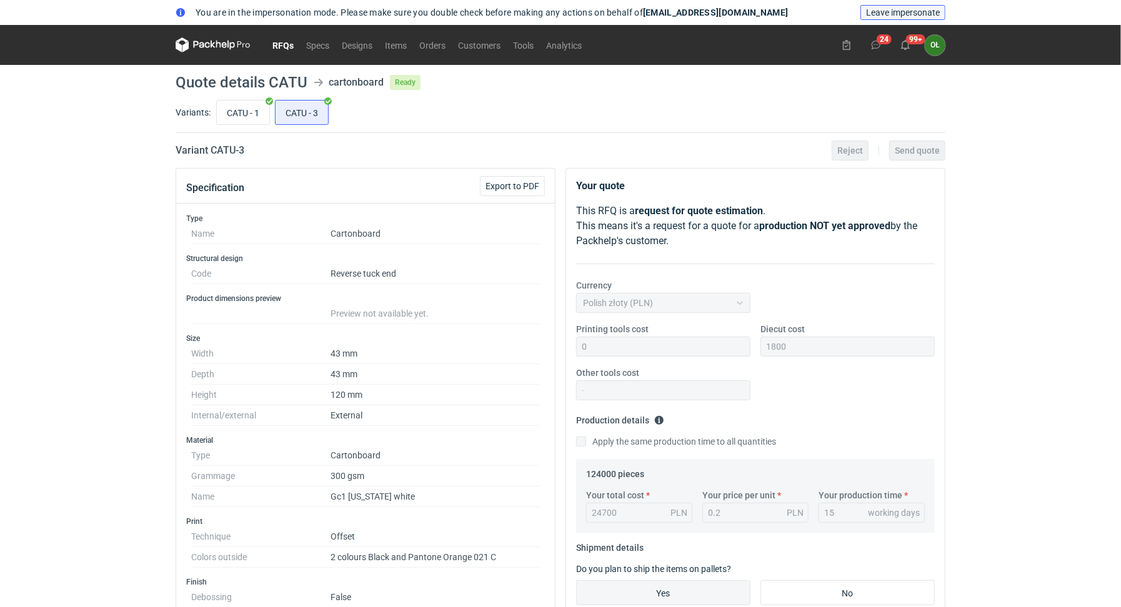
click at [901, 13] on span "Leave impersonate" at bounding box center [903, 12] width 74 height 9
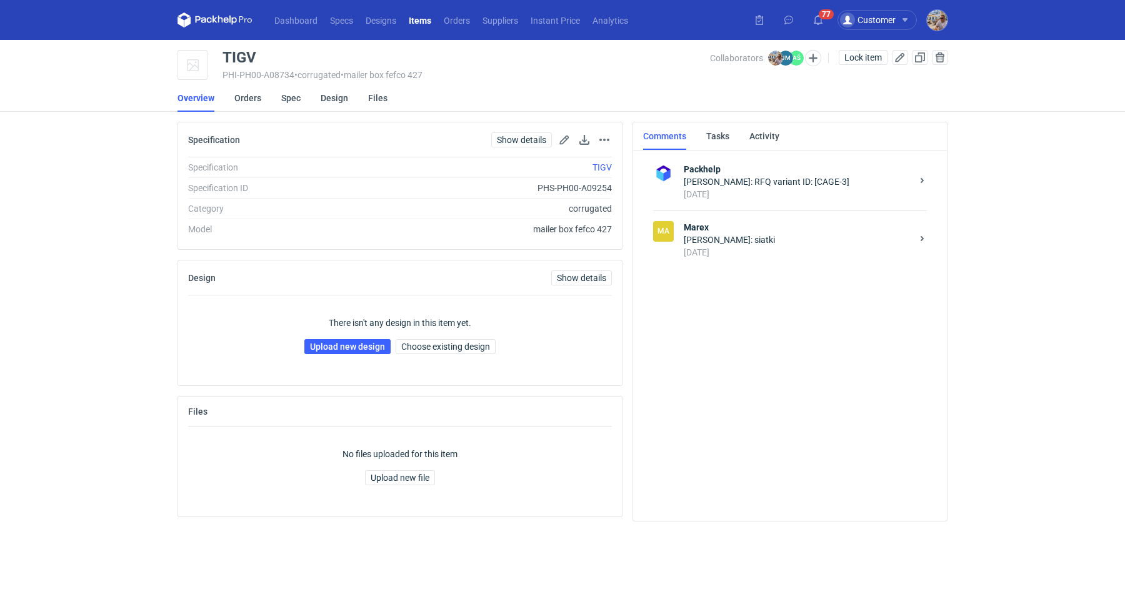
click at [737, 242] on div "Joanna Myślak: siatki" at bounding box center [797, 240] width 228 height 12
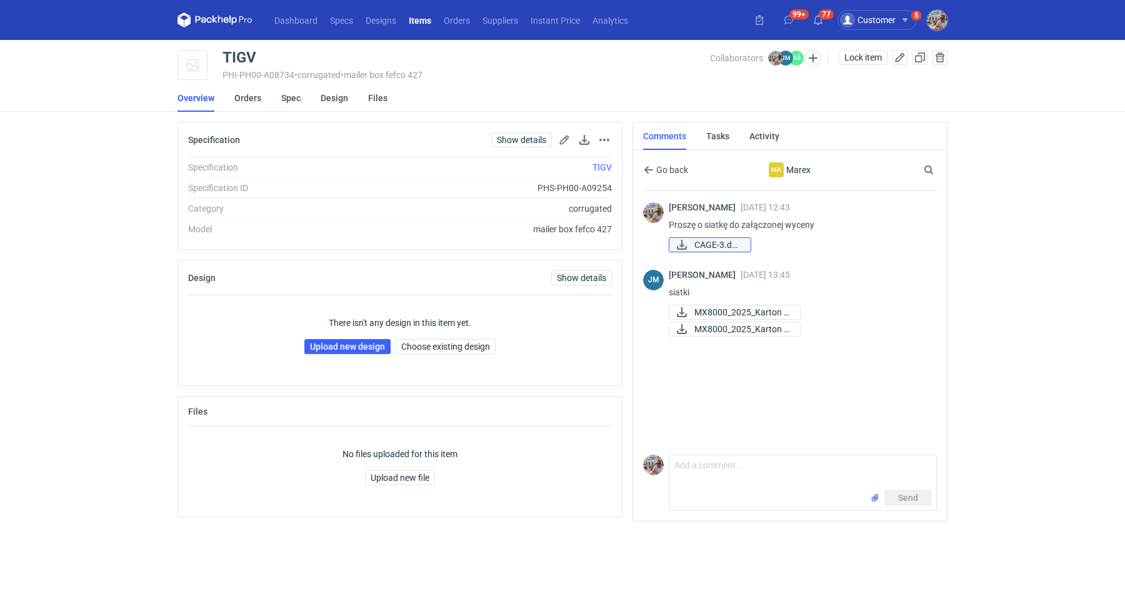
click at [715, 246] on span "CAGE-3.docx" at bounding box center [717, 245] width 46 height 14
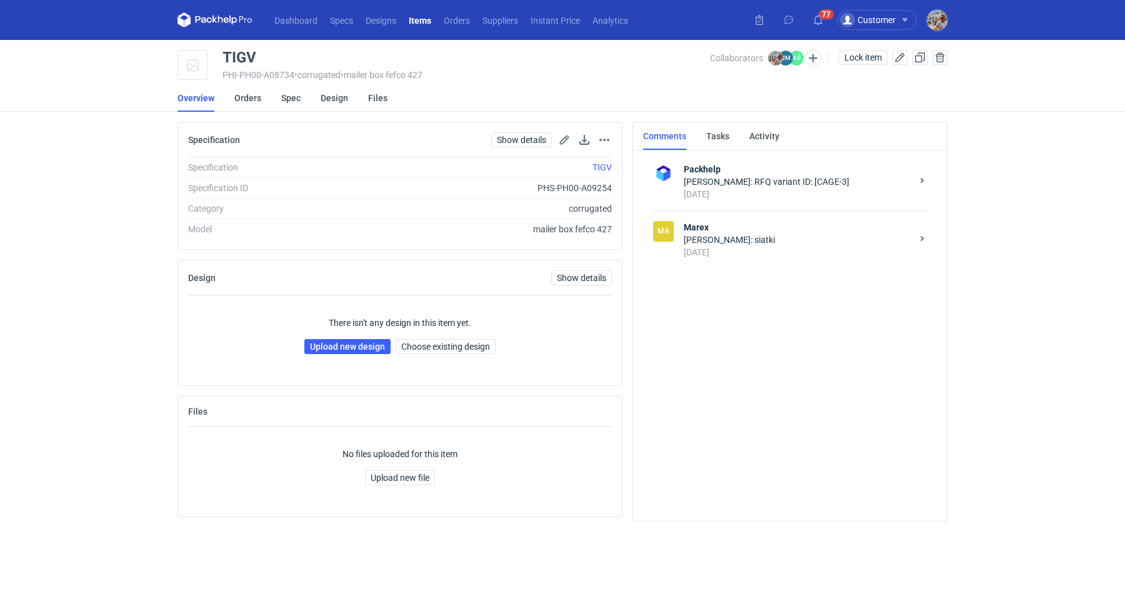
click at [707, 238] on div "[PERSON_NAME]: siatki" at bounding box center [797, 240] width 228 height 12
click at [746, 231] on strong "Marex" at bounding box center [797, 227] width 228 height 12
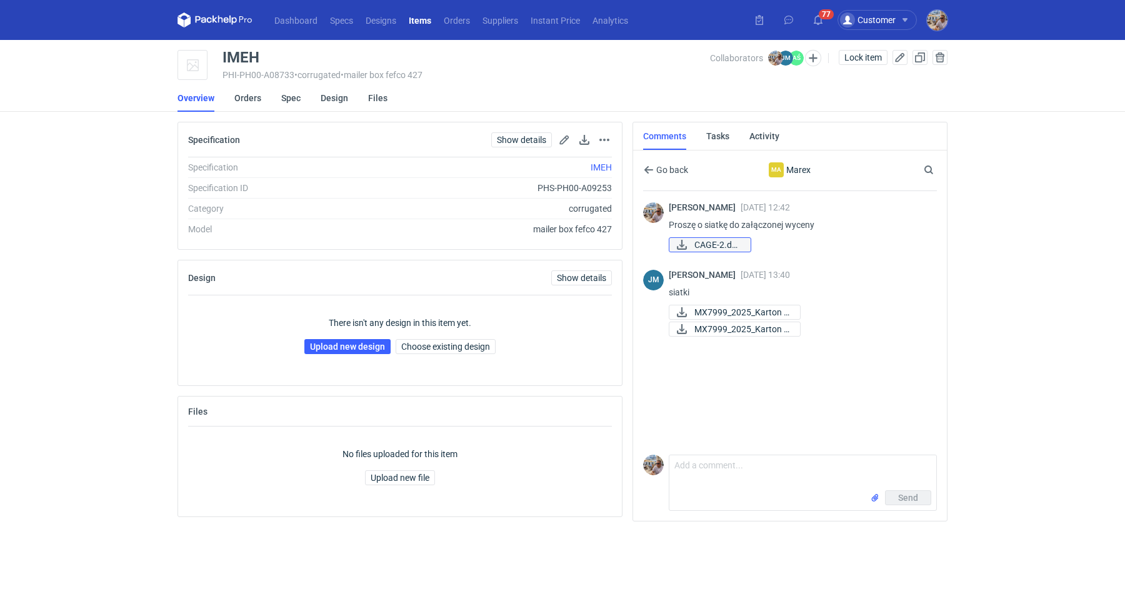
click at [713, 244] on span "CAGE-2.docx" at bounding box center [717, 245] width 46 height 14
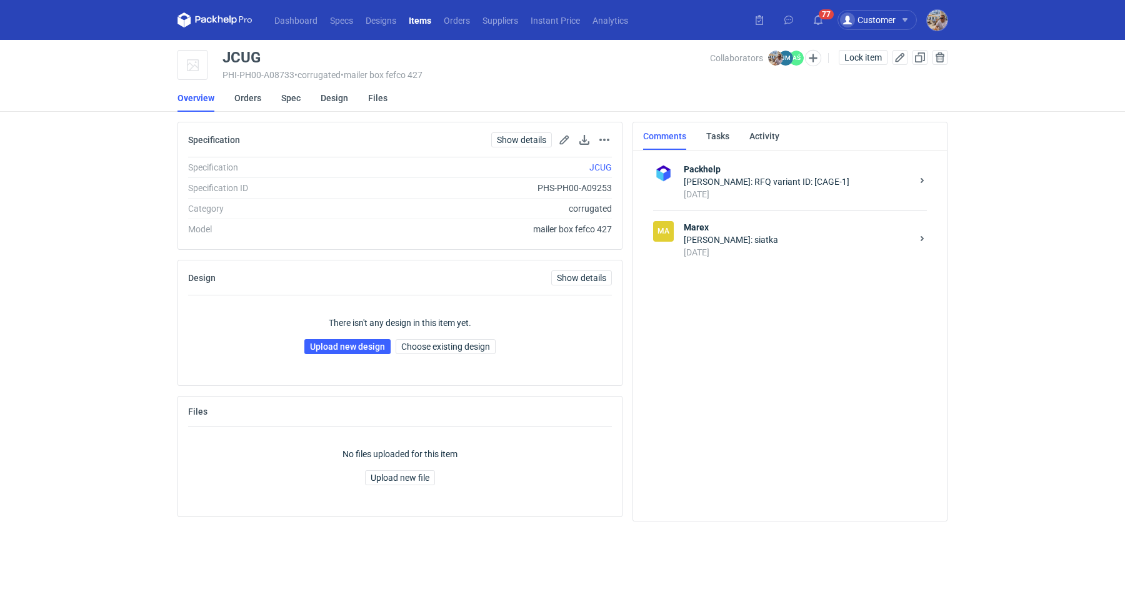
click at [685, 201] on div "Packhelp [PERSON_NAME]: RFQ variant ID: [CAGE-1] [DATE]" at bounding box center [790, 181] width 274 height 57
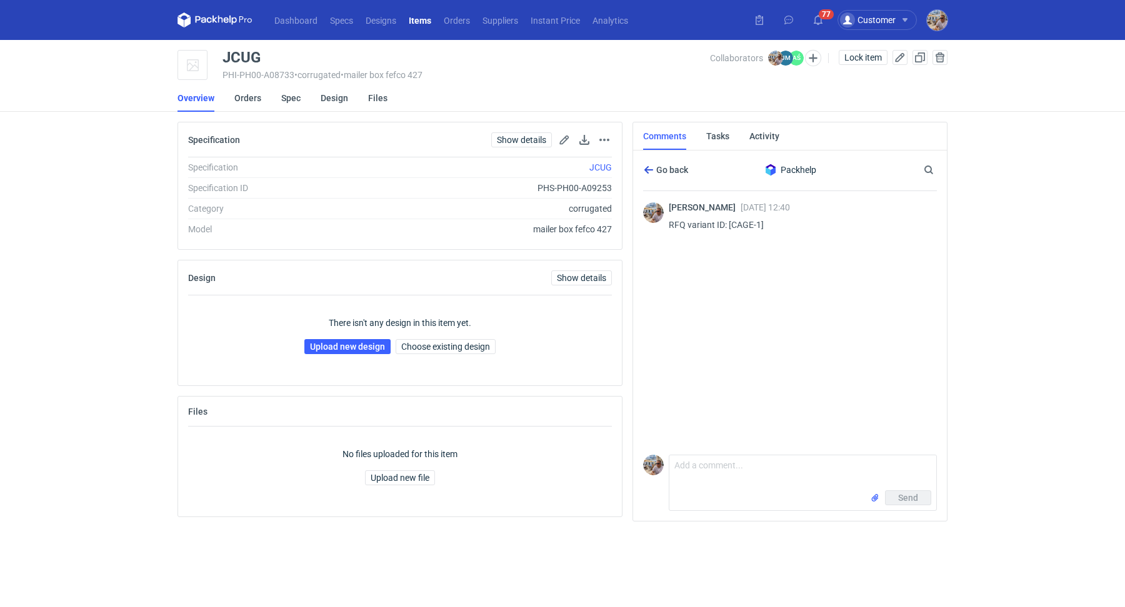
click at [660, 169] on span "Go back" at bounding box center [670, 170] width 34 height 9
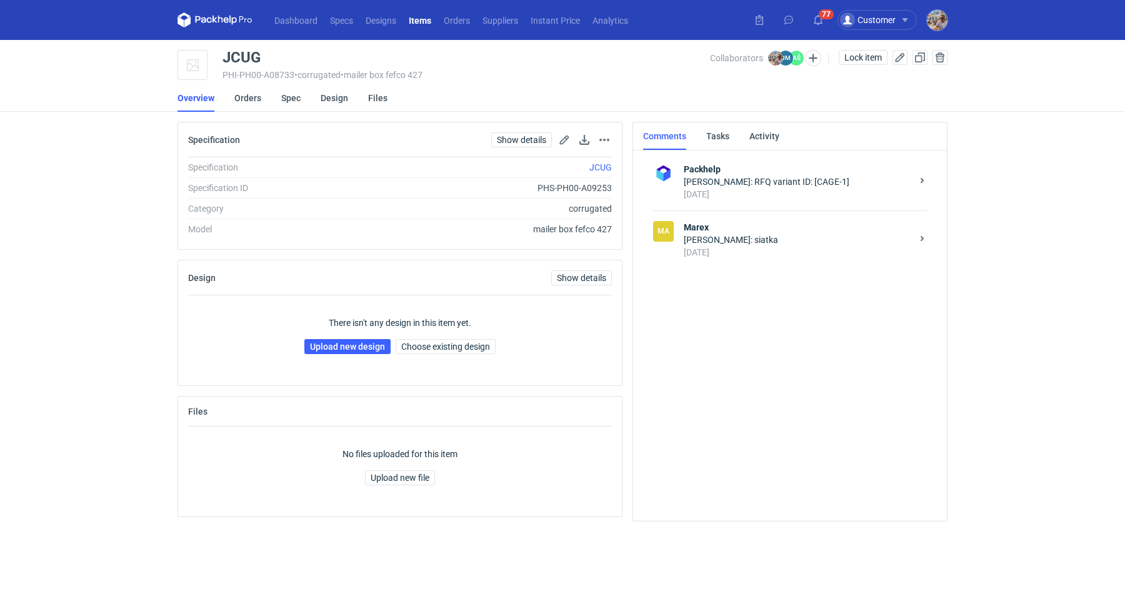
click at [712, 224] on strong "Marex" at bounding box center [797, 227] width 228 height 12
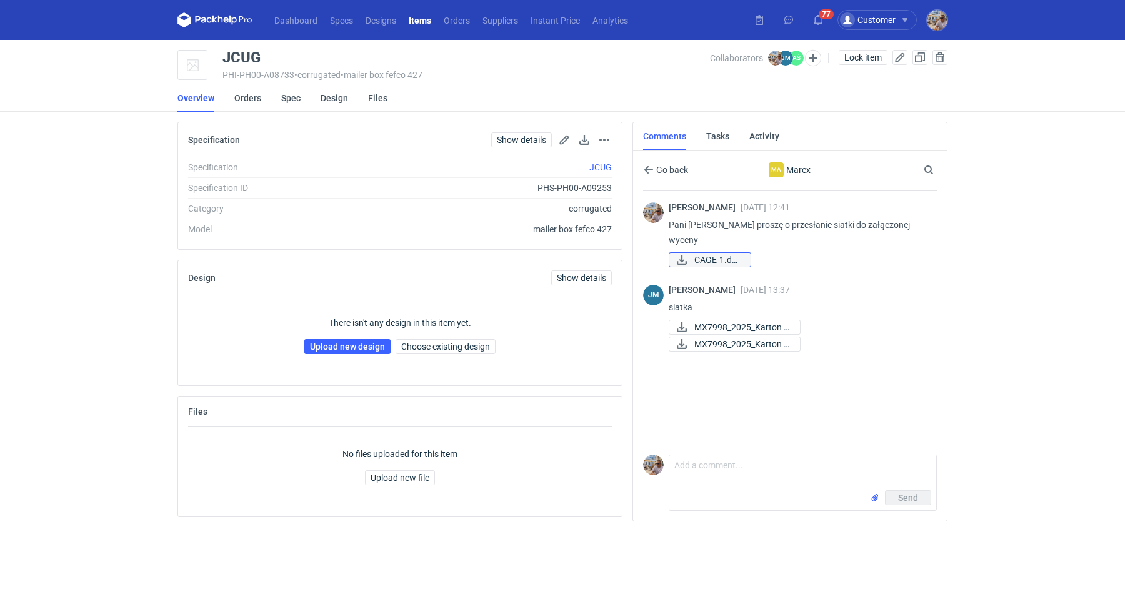
click at [718, 253] on span "CAGE-1.docx" at bounding box center [717, 260] width 46 height 14
